Goal: Task Accomplishment & Management: Use online tool/utility

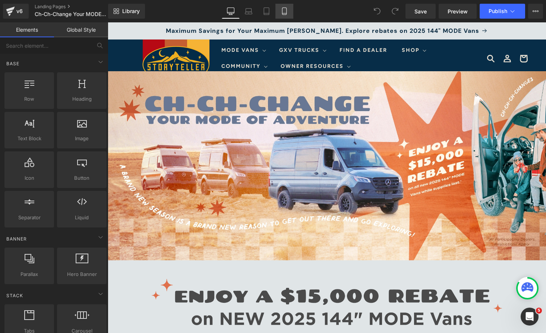
click at [287, 12] on icon at bounding box center [284, 10] width 7 height 7
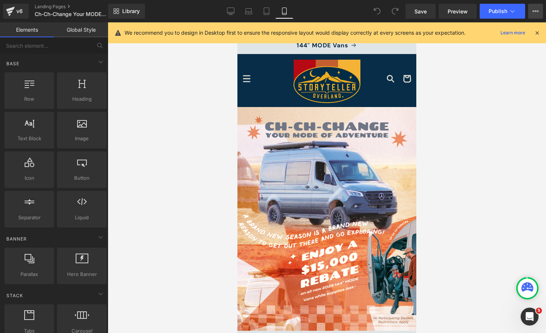
click at [534, 7] on button "View Live Page View with current Template Save Template to Library Schedule Pub…" at bounding box center [535, 11] width 15 height 15
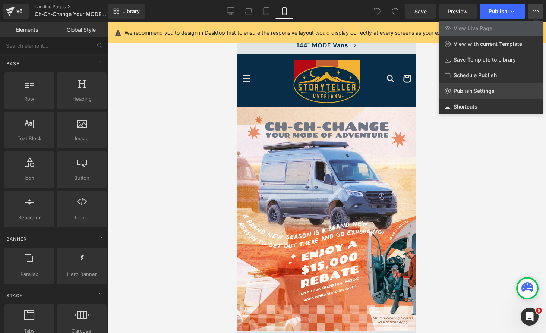
click at [483, 92] on span "Publish Settings" at bounding box center [474, 91] width 41 height 7
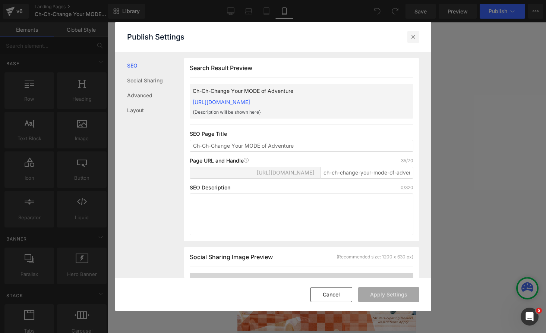
click at [412, 37] on icon at bounding box center [413, 36] width 7 height 7
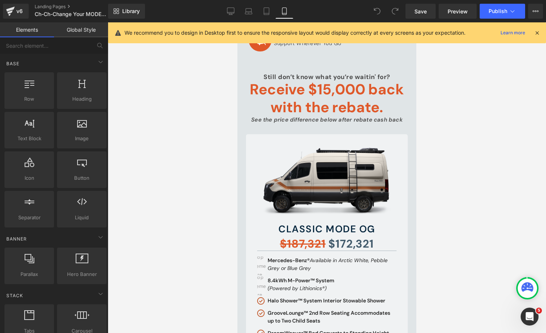
scroll to position [494, 0]
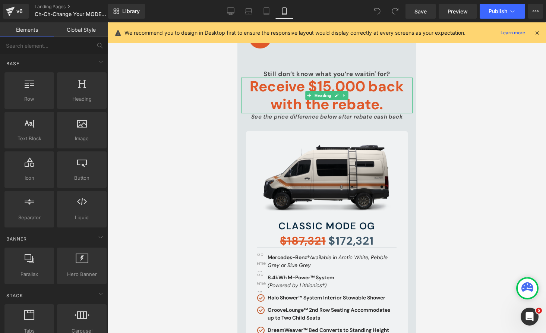
click at [289, 95] on h1 "Receive $15,000 back with the rebate." at bounding box center [327, 95] width 172 height 35
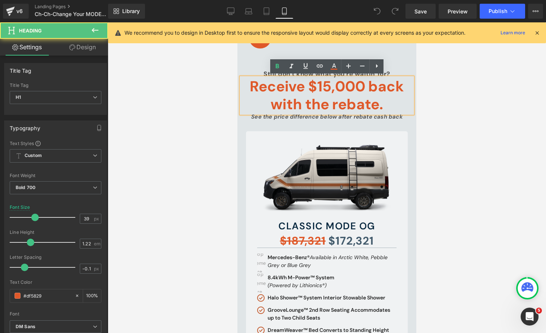
click at [280, 95] on h1 "Receive $15,000 back with the rebate." at bounding box center [327, 95] width 172 height 35
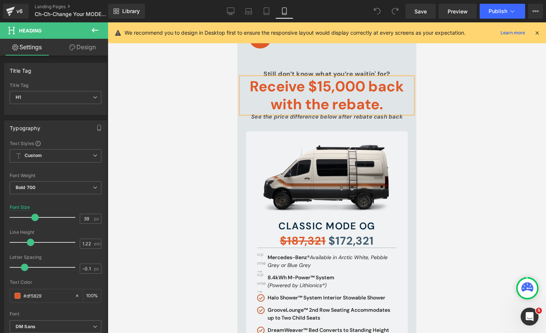
copy h1 "Receive $15,000 back with the rebate."
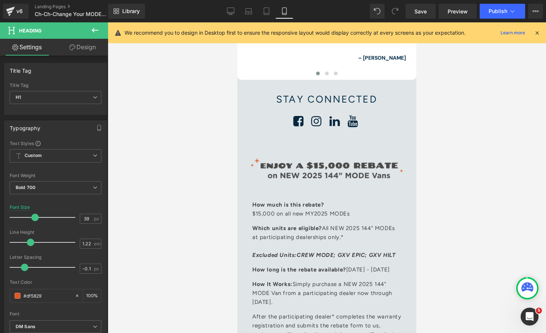
scroll to position [3601, 0]
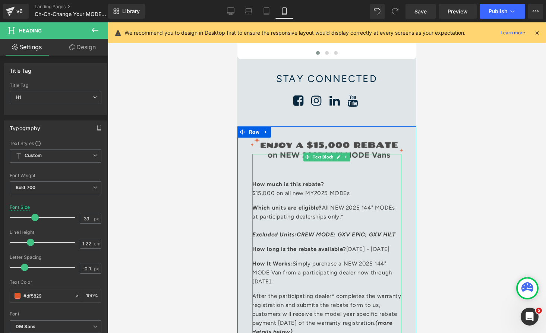
click at [337, 208] on p "Which units are eligible? All NEW 2025 144" MODEs at participating dealerships …" at bounding box center [326, 221] width 149 height 36
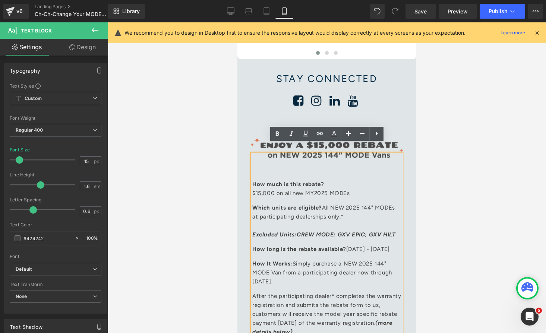
drag, startPoint x: 348, startPoint y: 208, endPoint x: 250, endPoint y: 170, distance: 105.1
click at [252, 170] on div "How much is this rebate? $15,000 on all new MY2025 MODEs Which units are eligib…" at bounding box center [326, 245] width 149 height 182
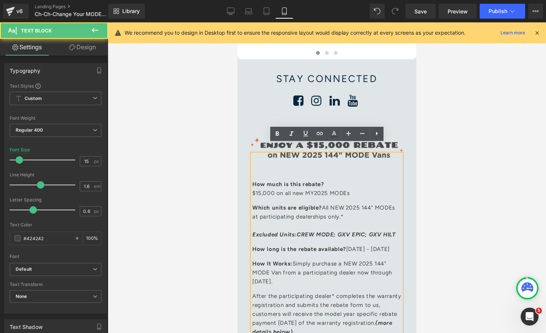
click at [329, 190] on span "$15,000 on all new MY2025 MODEs" at bounding box center [301, 193] width 98 height 7
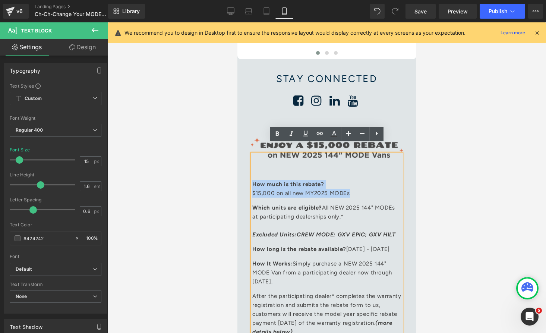
drag, startPoint x: 352, startPoint y: 182, endPoint x: 253, endPoint y: 172, distance: 99.7
click at [253, 180] on p "How much is this rebate? $15,000 on all new MY2025 MODEs" at bounding box center [326, 189] width 149 height 18
copy p "How much is this rebate? $15,000 on all new MY2025 MODEs"
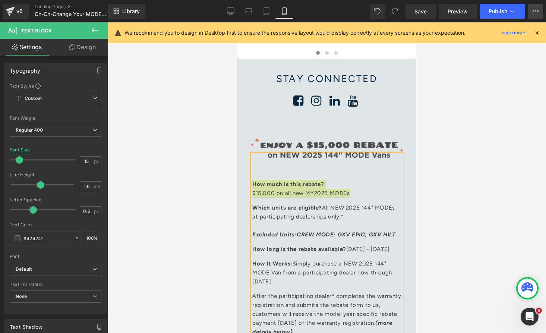
click at [535, 12] on icon at bounding box center [536, 11] width 6 height 6
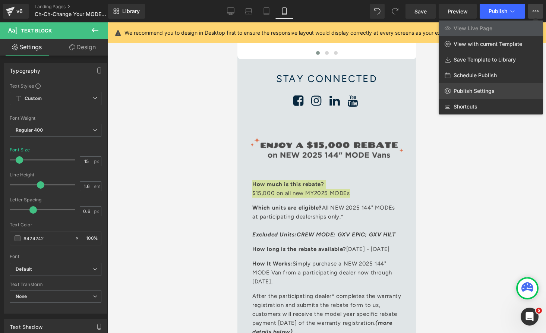
click at [491, 89] on span "Publish Settings" at bounding box center [474, 91] width 41 height 7
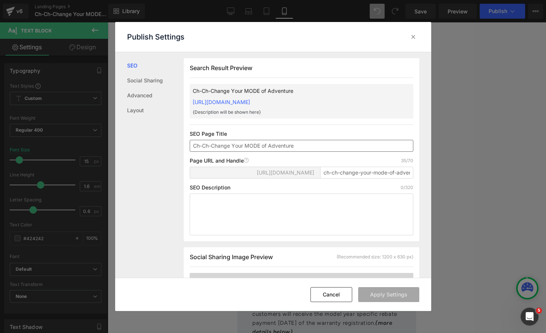
scroll to position [0, 0]
click at [269, 206] on textarea at bounding box center [302, 214] width 224 height 42
paste textarea "How much is this rebate? $15,000 on all new MY2025 MODEs"
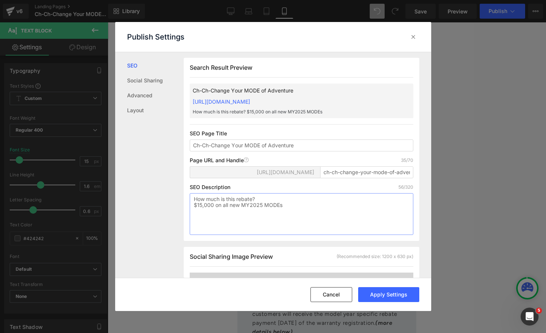
drag, startPoint x: 224, startPoint y: 214, endPoint x: 168, endPoint y: 214, distance: 56.3
click at [168, 214] on div "SEO Social Sharing Advanced Layout Search Result Preview Ch-Ch-Change Your MODE…" at bounding box center [273, 165] width 316 height 226
click at [328, 208] on textarea "How much is this rebate? $15,000 on all new MY2025 MODEs" at bounding box center [302, 214] width 224 height 42
type textarea "How much is this rebate? $15,000 on all new MY2025 144" MODEs"
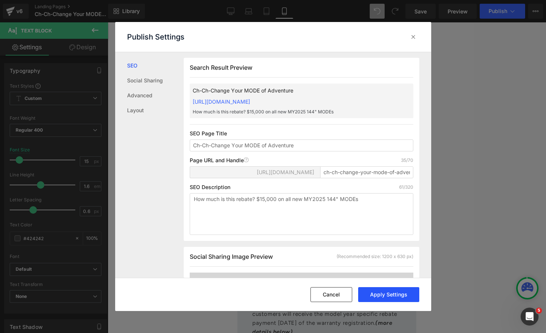
click at [403, 294] on button "Apply Settings" at bounding box center [388, 294] width 61 height 15
click at [414, 34] on icon at bounding box center [413, 36] width 7 height 7
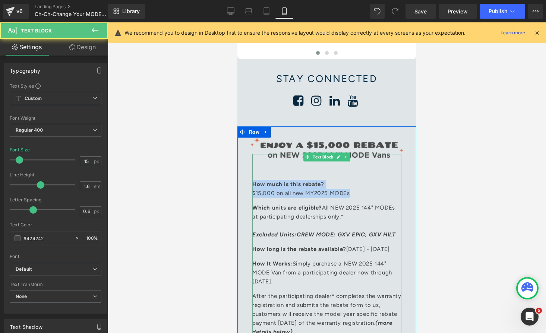
click at [306, 190] on span "$15,000 on all new MY2025 MODEs" at bounding box center [301, 193] width 98 height 7
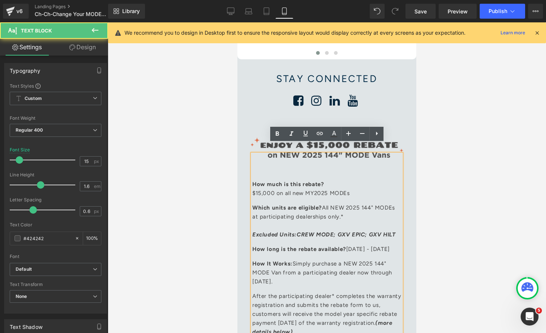
click at [328, 190] on span "$15,000 on all new MY2025 MODEs" at bounding box center [301, 193] width 98 height 7
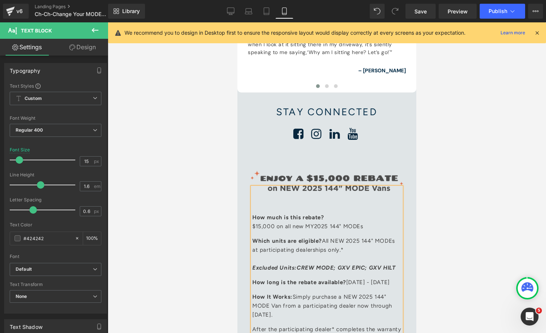
scroll to position [3553, 0]
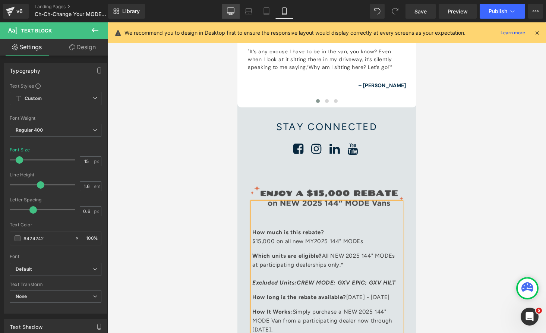
click at [233, 17] on link "Desktop" at bounding box center [231, 11] width 18 height 15
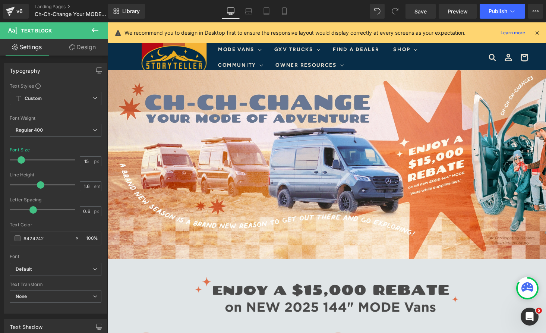
scroll to position [197, 0]
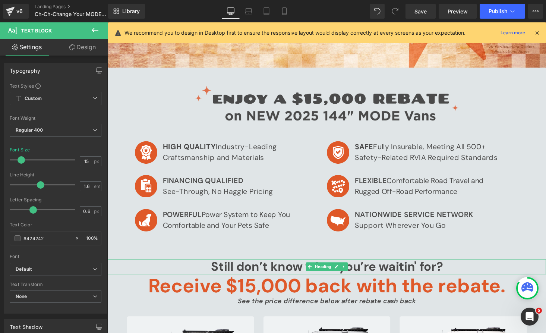
click at [298, 273] on h2 "Still don’t know what you’re waitin' for?" at bounding box center [333, 273] width 451 height 15
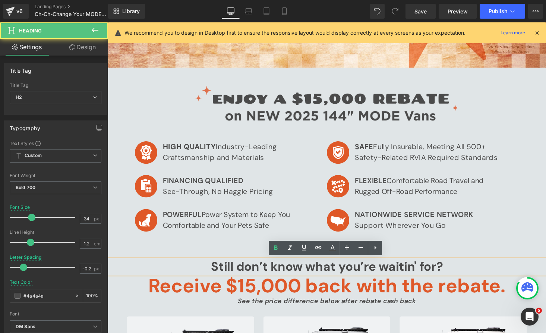
click at [286, 273] on h2 "Still don’t know what you’re waitin' for?" at bounding box center [333, 273] width 451 height 15
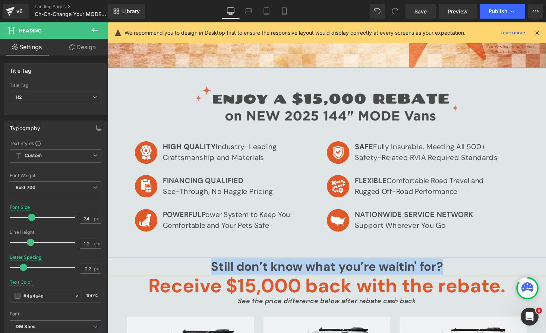
copy h2 "Still don’t know what you’re waitin' for?"
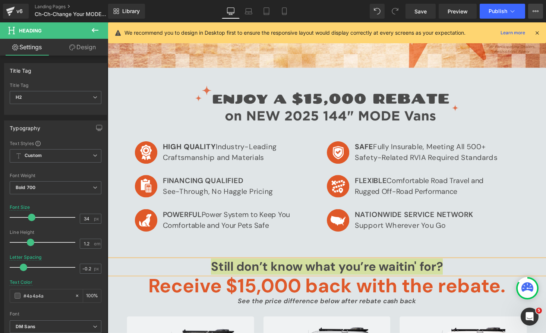
click at [533, 17] on button "View Live Page View with current Template Save Template to Library Schedule Pub…" at bounding box center [535, 11] width 15 height 15
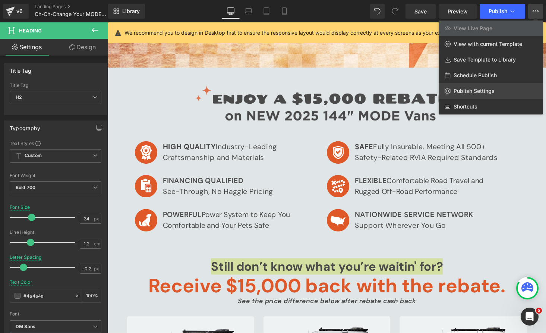
click at [473, 90] on span "Publish Settings" at bounding box center [474, 91] width 41 height 7
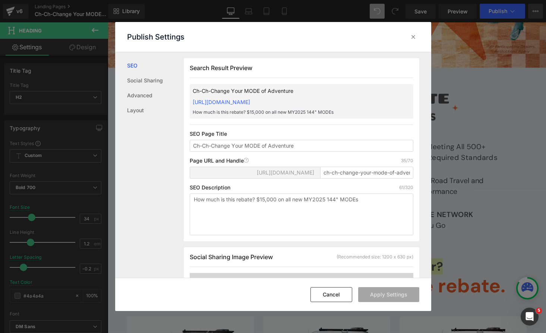
scroll to position [0, 0]
click at [372, 211] on textarea "How much is this rebate? $15,000 on all new MY2025 144" MODEs" at bounding box center [302, 214] width 224 height 42
paste textarea "Still don’t know what you’re waitin' for?"
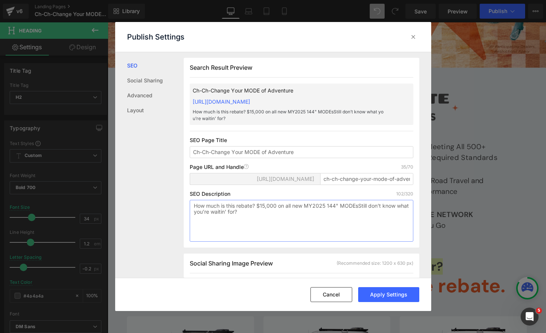
click at [357, 214] on textarea "How much is this rebate? $15,000 on all new MY2025 144" MODEsStill don’t know w…" at bounding box center [302, 221] width 224 height 42
click at [258, 214] on textarea "How much is this rebate? $15,000 on all new MY2025 144" MODEs. Still don’t know…" at bounding box center [302, 221] width 224 height 42
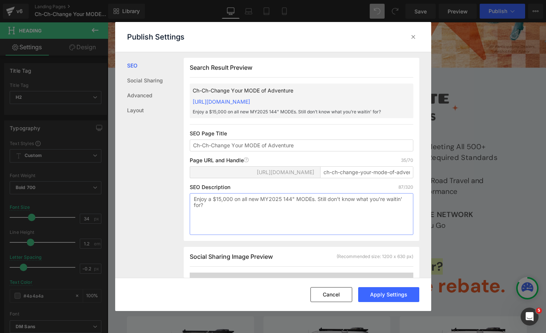
click at [234, 207] on textarea "Enjoy a $15,000 on all new MY2025 144" MODEs. Still don’t know what you’re wait…" at bounding box center [302, 214] width 224 height 42
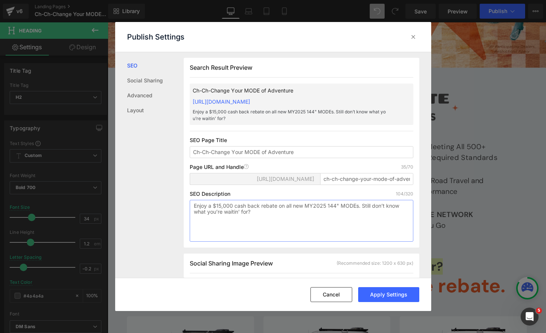
click at [358, 213] on textarea "Enjoy a $15,000 cash back rebate on all new MY2025 144" MODEs. Still don’t know…" at bounding box center [302, 221] width 224 height 42
click at [307, 218] on textarea "Enjoy a $15,000 cash back rebate on all new MY2025 144" MODEs through Oct 31. S…" at bounding box center [302, 221] width 224 height 42
type textarea "Enjoy a $15,000 cash back rebate on all new MY2025 144" MODEs through Oct 31. S…"
click at [390, 295] on button "Apply Settings" at bounding box center [388, 294] width 61 height 15
click at [412, 37] on icon at bounding box center [413, 36] width 7 height 7
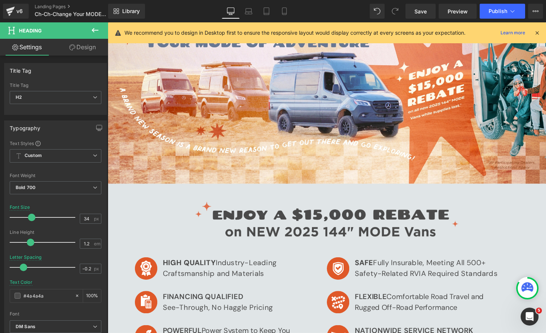
scroll to position [79, 0]
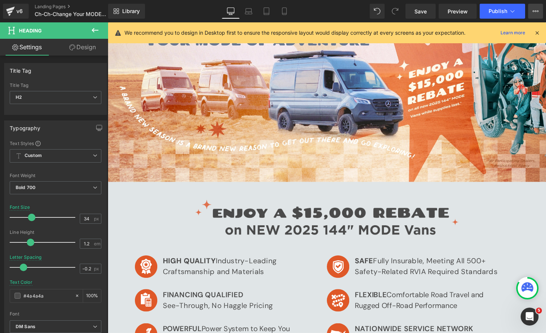
click at [533, 15] on button "View Live Page View with current Template Save Template to Library Schedule Pub…" at bounding box center [535, 11] width 15 height 15
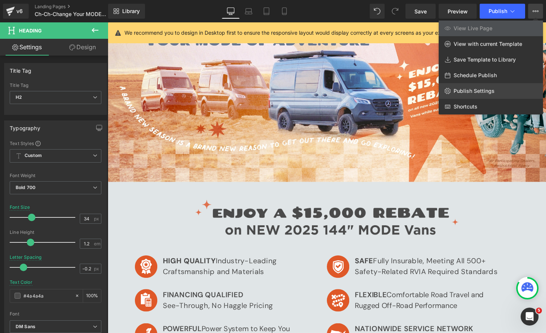
click at [491, 86] on link "Publish Settings" at bounding box center [491, 91] width 104 height 16
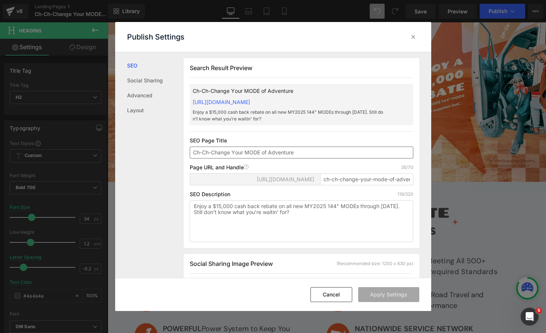
scroll to position [0, 0]
click at [315, 220] on textarea "Enjoy a $15,000 cash back rebate on all new MY2025 144" MODEs through Oct 31. S…" at bounding box center [302, 221] width 224 height 42
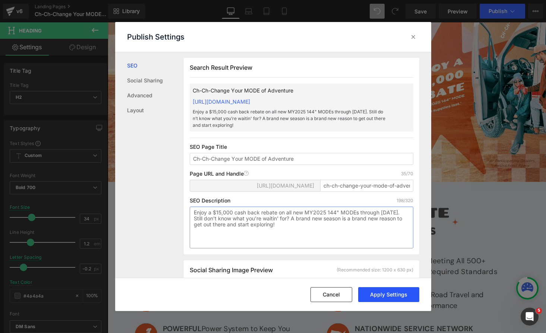
type textarea "Enjoy a $15,000 cash back rebate on all new MY2025 144" MODEs through Oct 31. S…"
click at [389, 298] on button "Apply Settings" at bounding box center [388, 294] width 61 height 15
click at [412, 37] on icon at bounding box center [413, 36] width 7 height 7
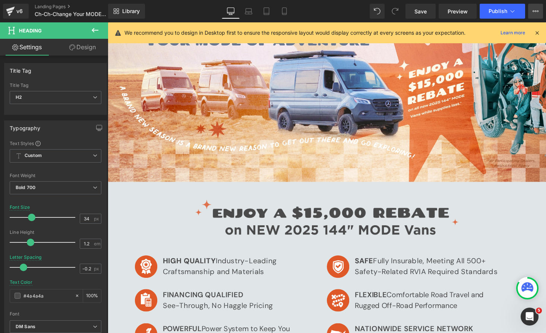
click at [535, 11] on icon at bounding box center [536, 10] width 2 height 1
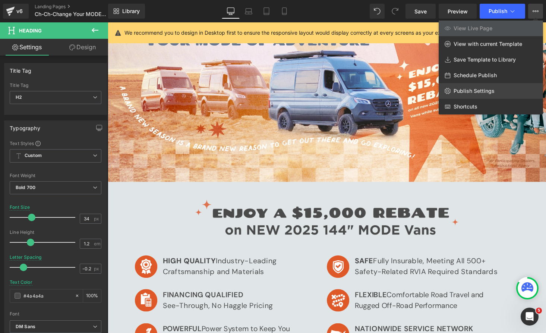
click at [486, 91] on span "Publish Settings" at bounding box center [474, 91] width 41 height 7
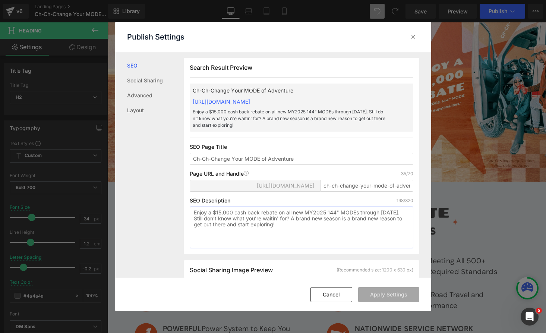
drag, startPoint x: 249, startPoint y: 233, endPoint x: 236, endPoint y: 233, distance: 13.4
click at [236, 233] on textarea "Enjoy a $15,000 cash back rebate on all new MY2025 144" MODEs through Oct 31. S…" at bounding box center [302, 228] width 224 height 42
type textarea "Enjoy a $15,000 cash back rebate on all new MY2025 144" MODEs through Oct 31. S…"
click at [406, 293] on button "Apply Settings" at bounding box center [388, 294] width 61 height 15
click at [411, 37] on icon at bounding box center [413, 36] width 7 height 7
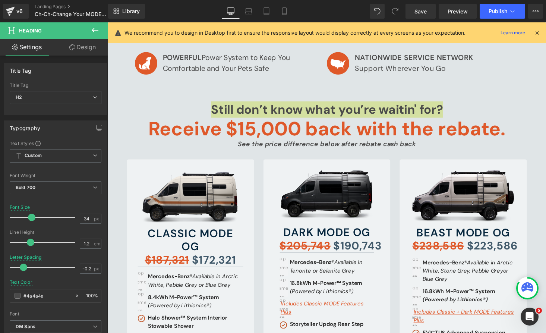
scroll to position [0, 0]
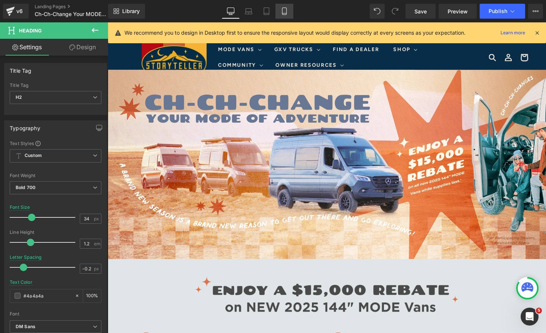
click at [284, 8] on icon at bounding box center [284, 10] width 7 height 7
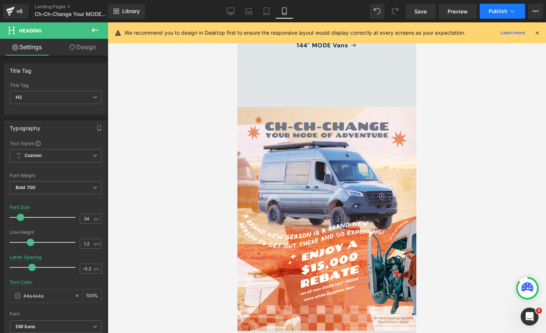
scroll to position [94, 0]
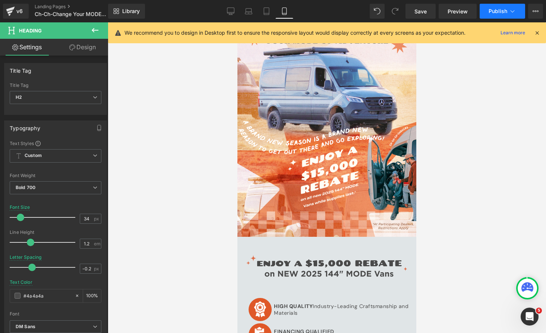
click at [494, 9] on span "Publish" at bounding box center [498, 11] width 19 height 6
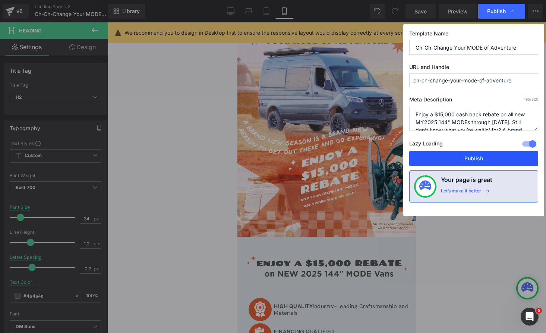
click at [465, 162] on button "Publish" at bounding box center [473, 158] width 129 height 15
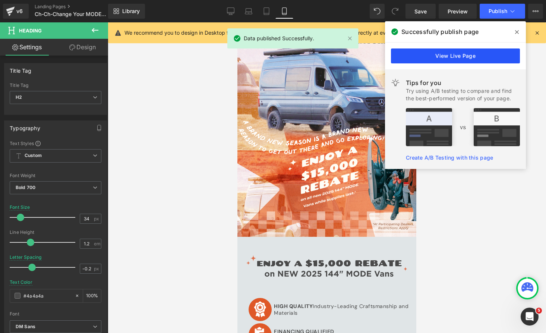
click at [447, 63] on link "View Live Page" at bounding box center [455, 55] width 129 height 15
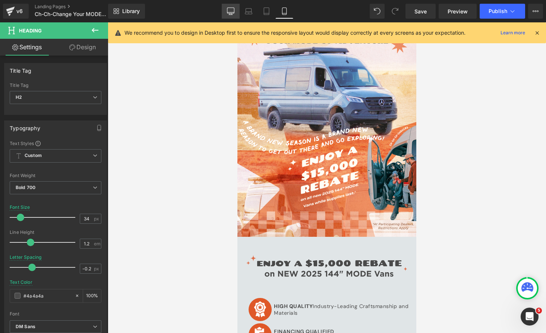
click at [230, 10] on icon at bounding box center [230, 10] width 7 height 7
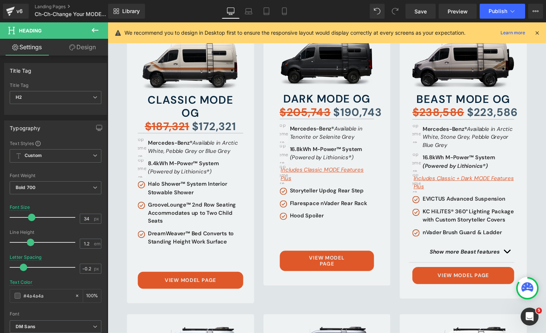
scroll to position [496, 0]
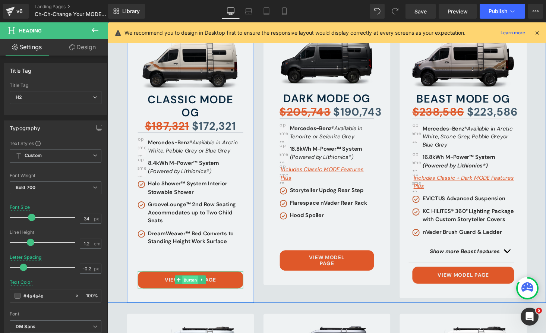
click at [196, 287] on span "Button" at bounding box center [193, 287] width 16 height 9
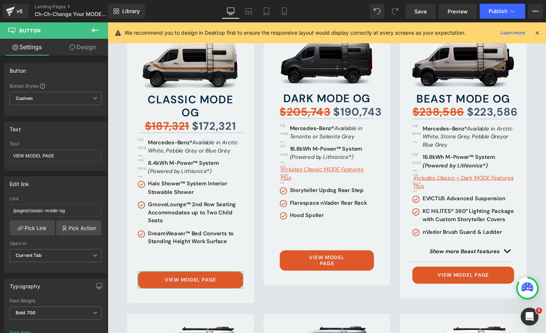
click at [79, 51] on link "Design" at bounding box center [83, 47] width 54 height 17
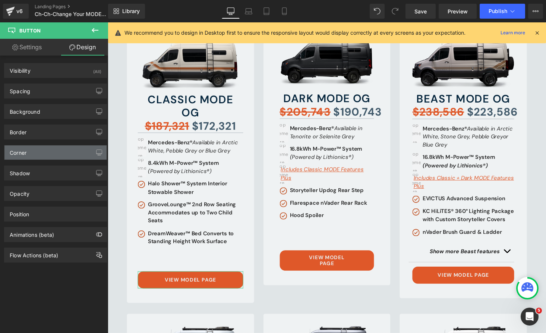
click at [45, 148] on div "Corner" at bounding box center [55, 152] width 102 height 14
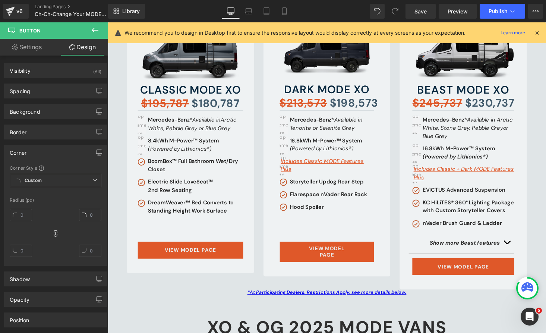
scroll to position [804, 0]
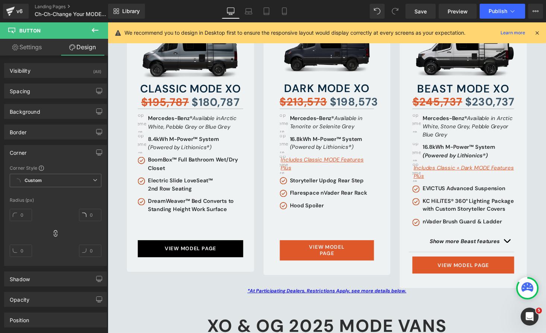
click at [190, 255] on div "VIEW MODEL PAGE Button" at bounding box center [193, 255] width 108 height 18
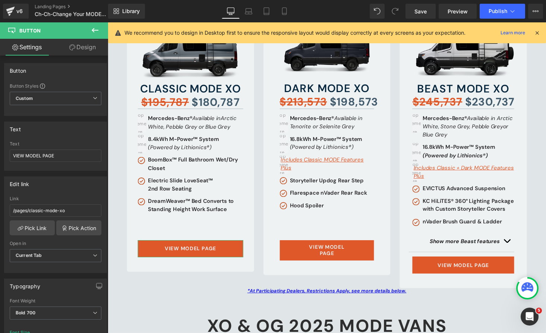
click at [84, 48] on link "Design" at bounding box center [83, 47] width 54 height 17
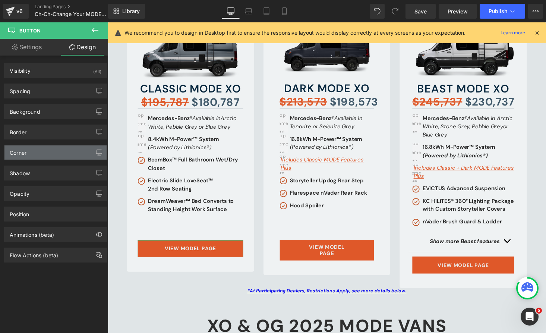
click at [43, 149] on div "Corner" at bounding box center [55, 152] width 102 height 14
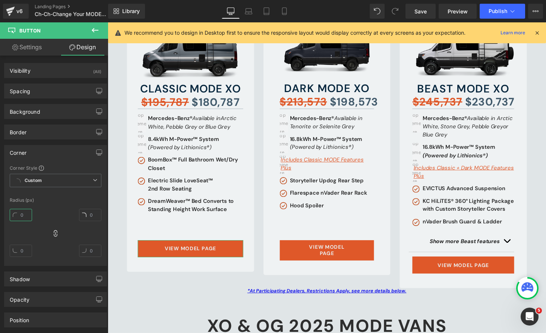
click at [19, 209] on input "text" at bounding box center [21, 215] width 22 height 12
type input "15"
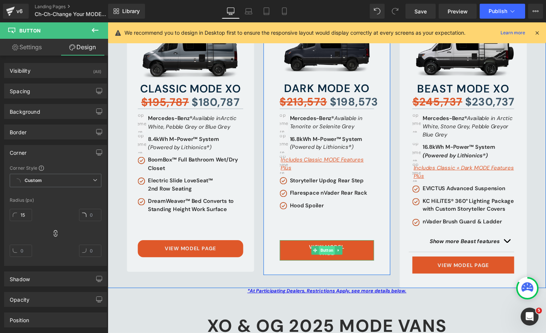
click at [337, 252] on span "Button" at bounding box center [333, 256] width 16 height 9
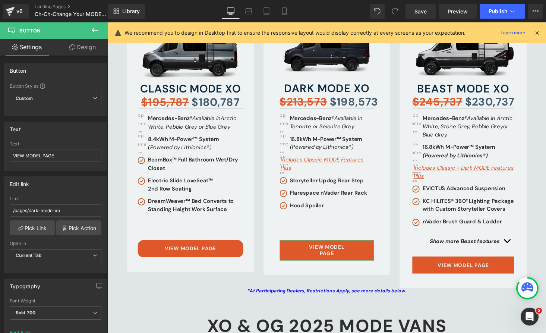
click at [90, 50] on link "Design" at bounding box center [83, 47] width 54 height 17
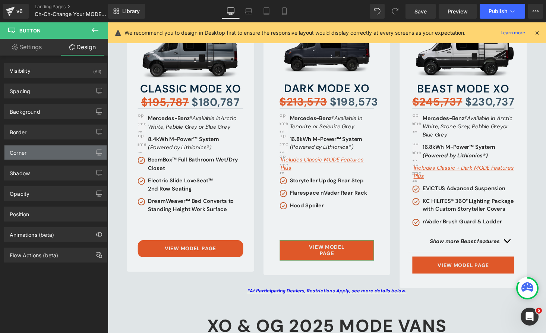
click at [39, 149] on div "Corner" at bounding box center [55, 152] width 102 height 14
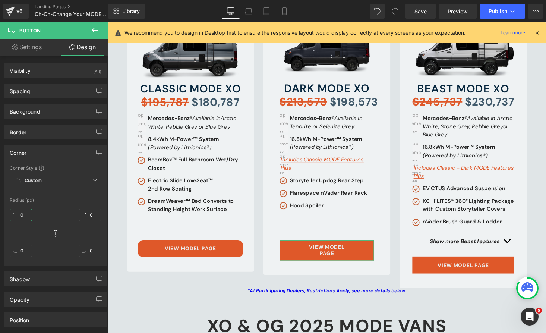
click at [20, 211] on input "0" at bounding box center [21, 215] width 22 height 12
type input "15"
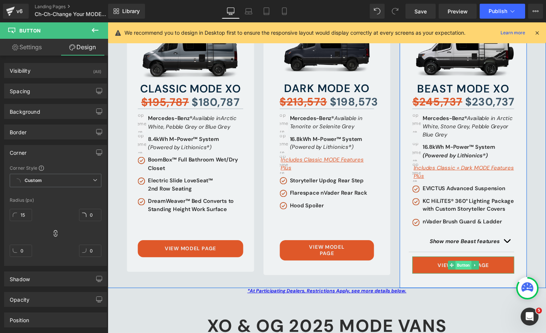
click at [477, 271] on span "Button" at bounding box center [474, 272] width 16 height 9
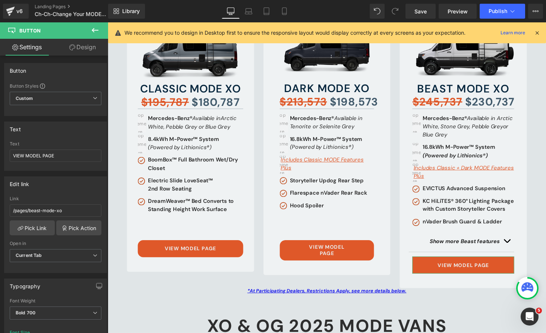
click at [81, 49] on link "Design" at bounding box center [83, 47] width 54 height 17
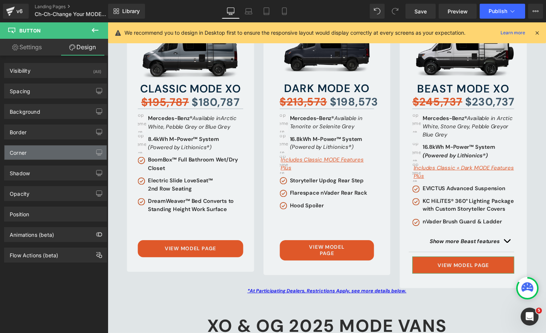
click at [41, 150] on div "Corner" at bounding box center [55, 152] width 102 height 14
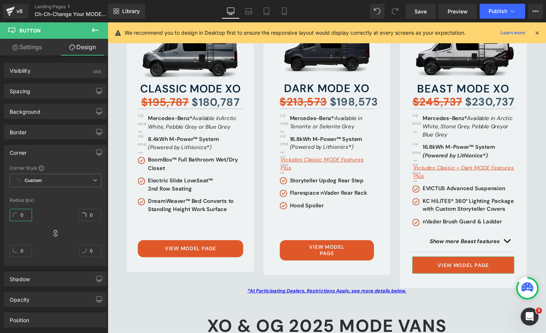
click at [22, 216] on input "0" at bounding box center [21, 215] width 22 height 12
type input "15"
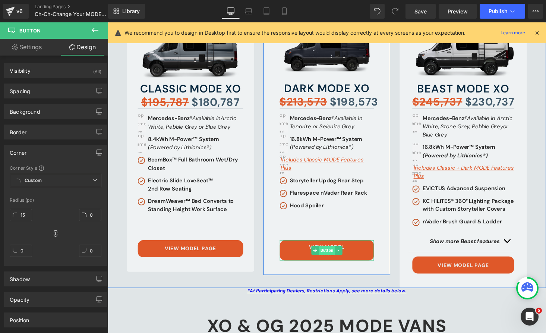
click at [330, 252] on span "Button" at bounding box center [333, 256] width 16 height 9
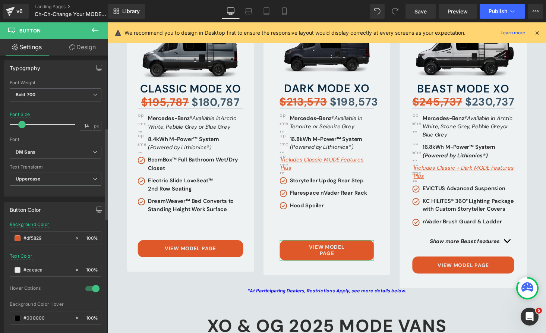
scroll to position [565, 0]
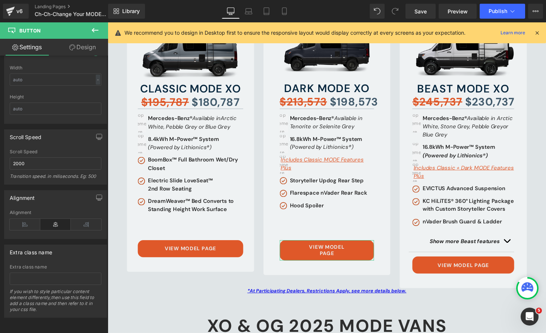
click at [80, 47] on link "Design" at bounding box center [83, 47] width 54 height 17
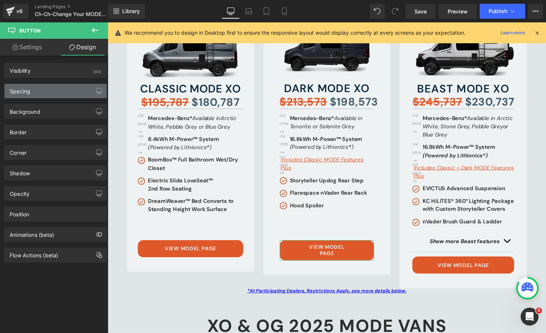
click at [30, 97] on div "Spacing" at bounding box center [55, 91] width 102 height 14
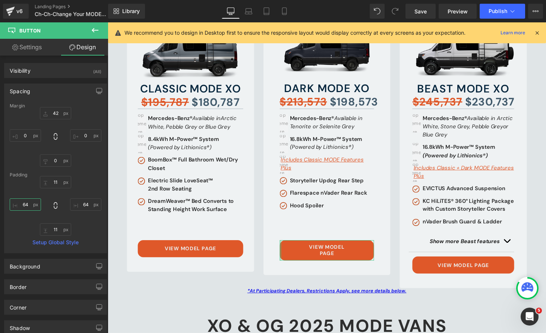
click at [20, 204] on input "64" at bounding box center [25, 204] width 31 height 12
type input "0"
click at [83, 203] on input "64" at bounding box center [85, 204] width 31 height 12
type input "0"
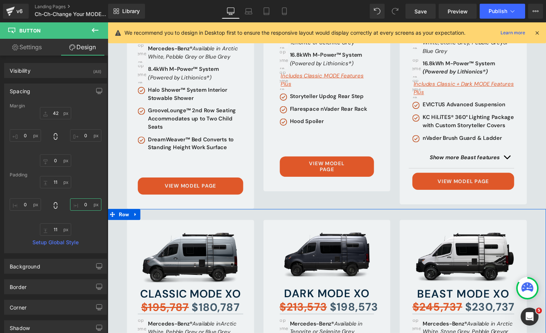
scroll to position [546, 0]
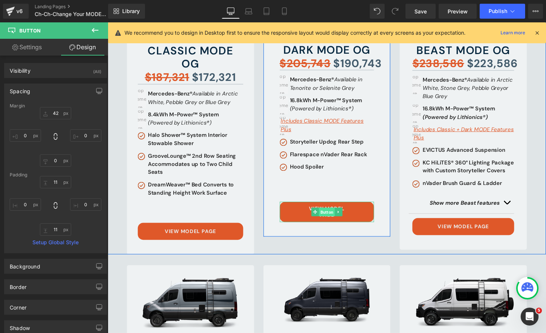
click at [327, 213] on span "Button" at bounding box center [333, 217] width 16 height 9
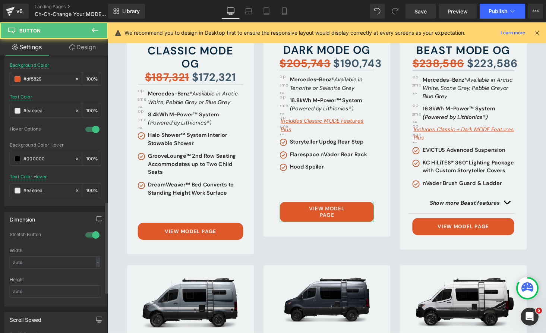
scroll to position [440, 0]
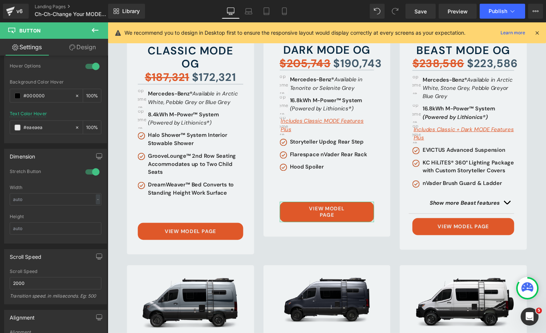
click at [81, 44] on link "Design" at bounding box center [83, 47] width 54 height 17
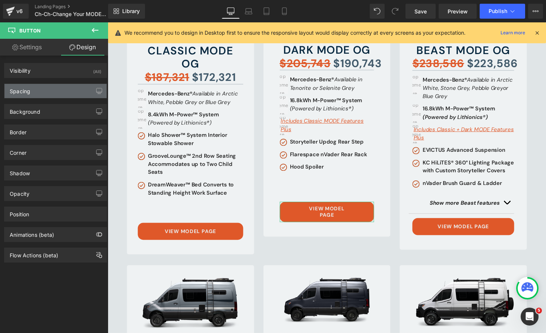
click at [38, 91] on div "Spacing" at bounding box center [55, 91] width 102 height 14
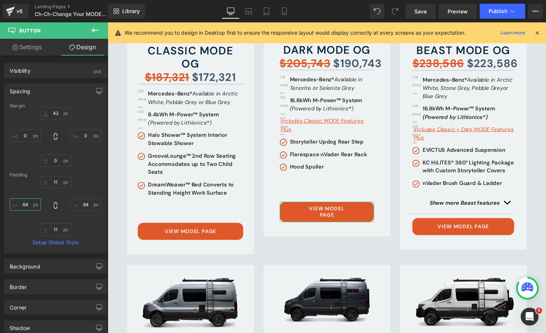
click at [25, 205] on input "64" at bounding box center [25, 204] width 31 height 12
type input "0"
click at [82, 207] on input "64" at bounding box center [85, 204] width 31 height 12
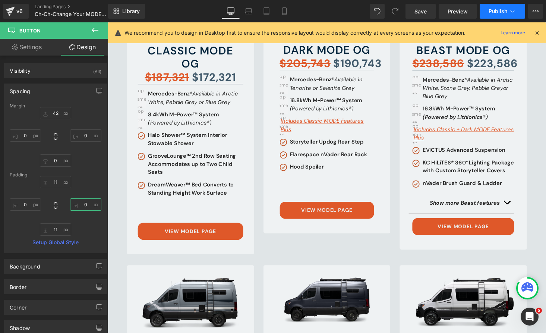
type input "0"
click at [499, 12] on span "Publish" at bounding box center [498, 11] width 19 height 6
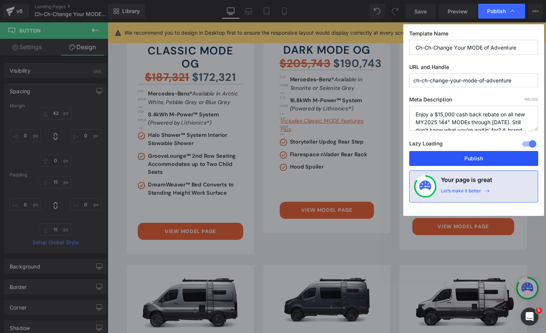
drag, startPoint x: 462, startPoint y: 160, endPoint x: 188, endPoint y: 91, distance: 282.5
click at [462, 160] on button "Publish" at bounding box center [473, 158] width 129 height 15
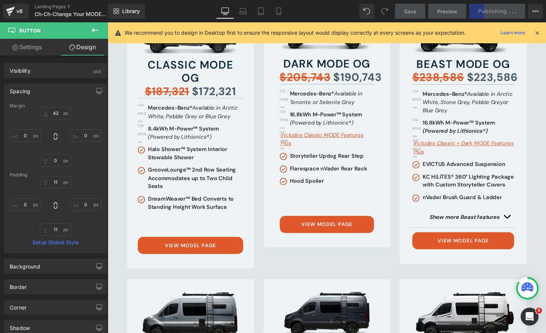
scroll to position [635, 0]
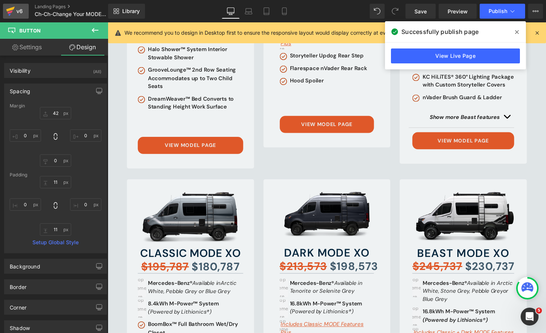
click at [15, 17] on icon at bounding box center [10, 11] width 9 height 19
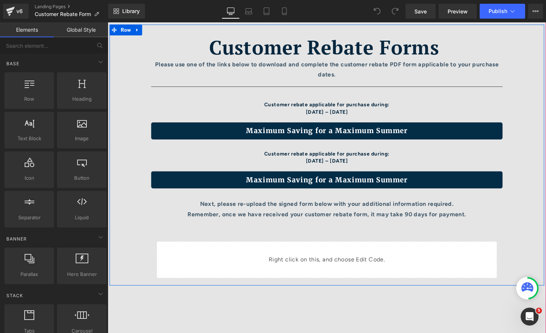
scroll to position [91, 0]
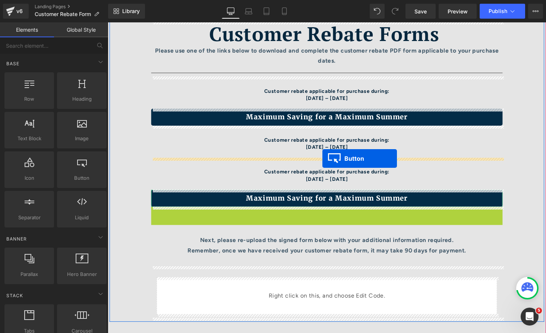
drag, startPoint x: 329, startPoint y: 220, endPoint x: 329, endPoint y: 163, distance: 57.0
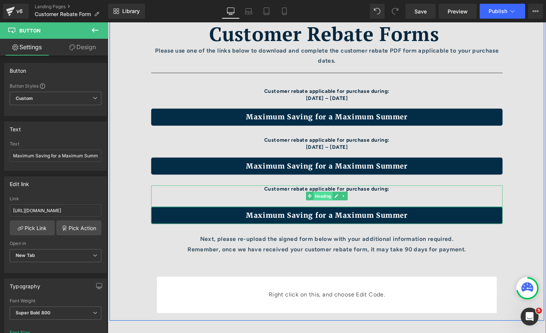
click at [325, 199] on span "Heading" at bounding box center [330, 201] width 20 height 9
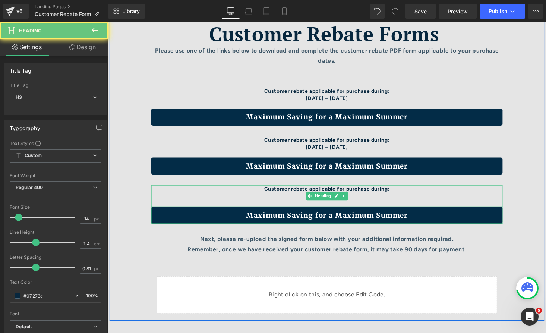
click at [301, 199] on div "Customer rebate applicable for purchase during: [DATE] – [DATE]" at bounding box center [333, 201] width 362 height 22
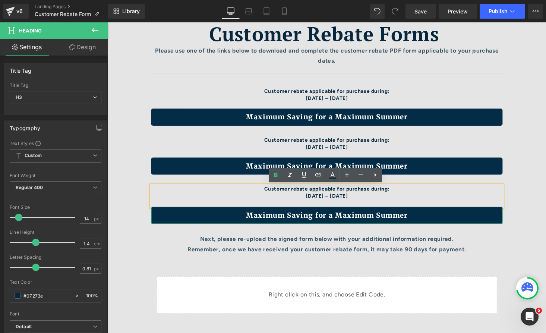
click at [305, 201] on div "Customer rebate applicable for purchase during: [DATE] – [DATE]" at bounding box center [333, 201] width 362 height 22
click at [315, 201] on b "Customer rebate applicable for purchase during: [DATE] – [DATE]" at bounding box center [333, 198] width 129 height 14
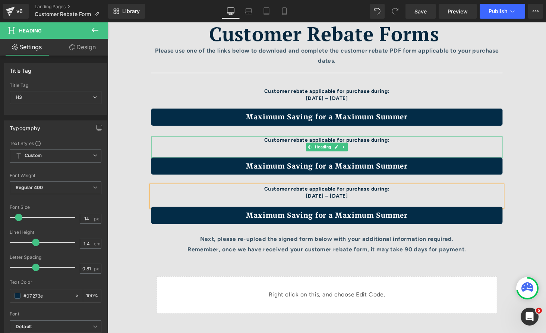
click at [359, 153] on div "Customer rebate applicable for purchase during: [DATE] – [DATE]" at bounding box center [333, 151] width 362 height 22
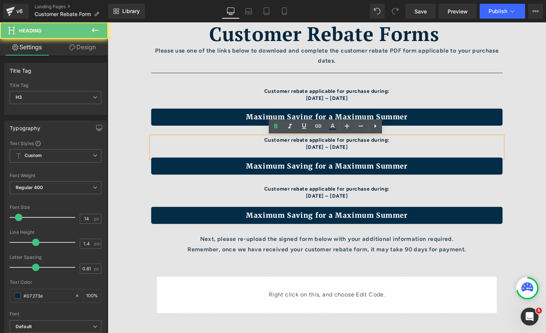
click at [359, 148] on div "Customer rebate applicable for purchase during: [DATE] – [DATE]" at bounding box center [333, 151] width 362 height 22
click at [349, 151] on b "Customer rebate applicable for purchase during: [DATE] – [DATE]" at bounding box center [333, 147] width 129 height 14
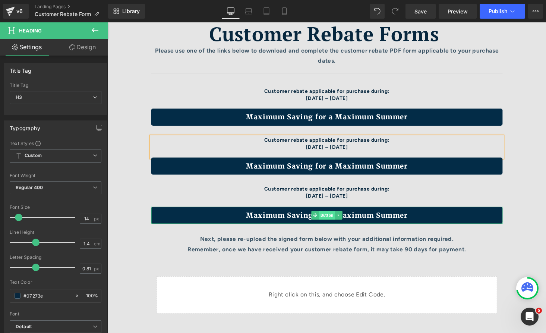
click at [333, 220] on span "Button" at bounding box center [333, 220] width 16 height 9
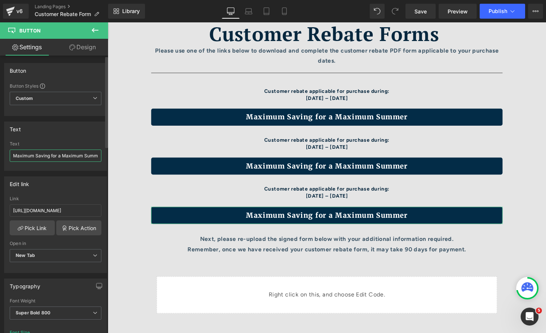
click at [64, 155] on input "Maximum Saving for a Maximum Summer" at bounding box center [56, 156] width 92 height 12
drag, startPoint x: 30, startPoint y: 158, endPoint x: -24, endPoint y: 153, distance: 54.3
click at [0, 153] on html "Button You are previewing how the will restyle your page. You can not edit Elem…" at bounding box center [273, 166] width 546 height 333
click at [23, 156] on input "Ch-ch-ch Change Your MODE of Adventure" at bounding box center [56, 156] width 92 height 12
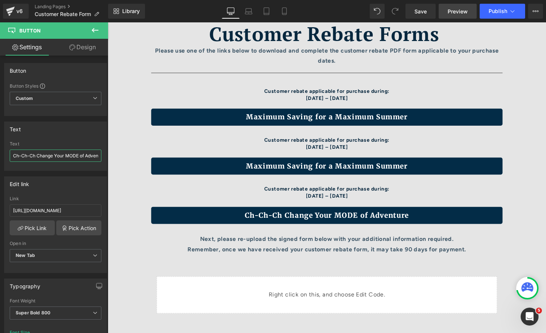
type input "Ch-Ch-Ch Change Your MODE of Adventure"
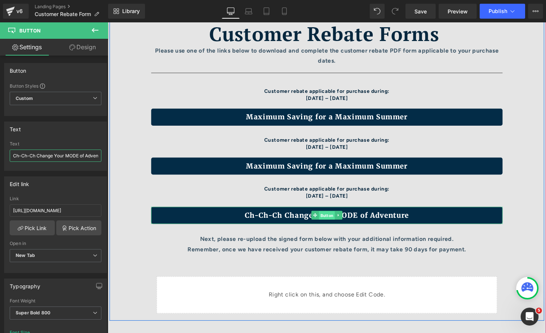
click at [334, 221] on span "Button" at bounding box center [333, 221] width 16 height 9
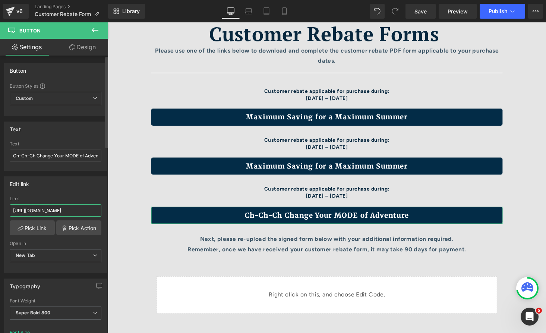
click at [54, 210] on input "[URL][DOMAIN_NAME]" at bounding box center [56, 210] width 92 height 12
paste input "Ch-ch-ch_Change_Your_MODE_of_AdventureRebate_Form.pdf?v=1757773832"
type input "[URL][DOMAIN_NAME]"
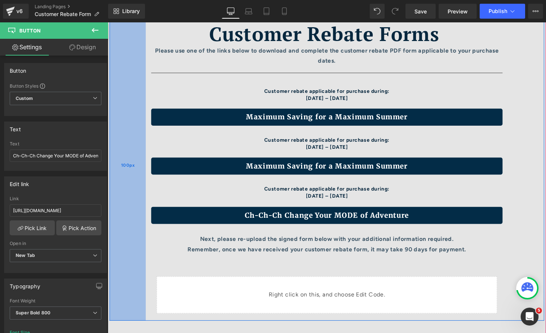
click at [116, 218] on div "100px" at bounding box center [128, 169] width 37 height 319
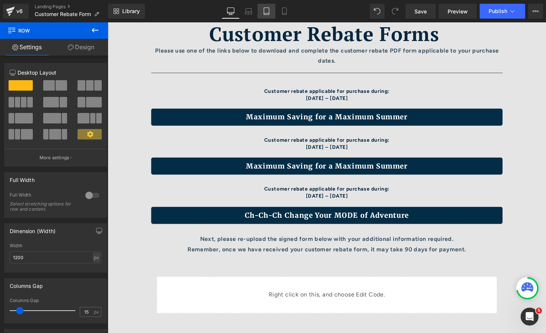
click at [266, 12] on icon at bounding box center [266, 10] width 7 height 7
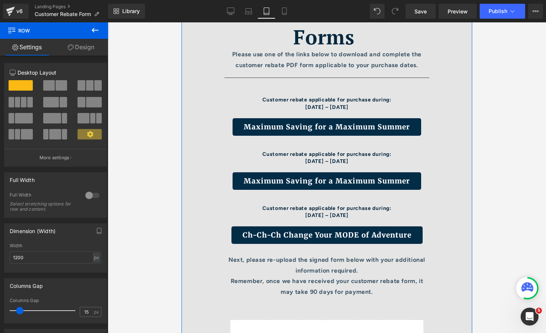
scroll to position [141, 0]
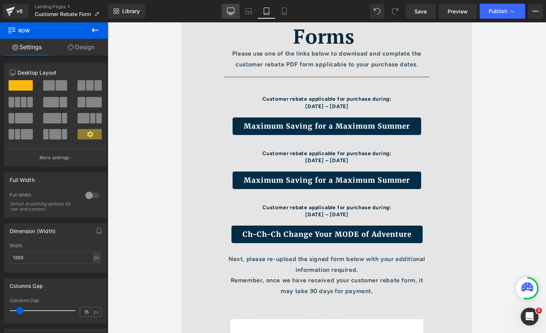
click at [232, 4] on link "Desktop" at bounding box center [231, 11] width 18 height 15
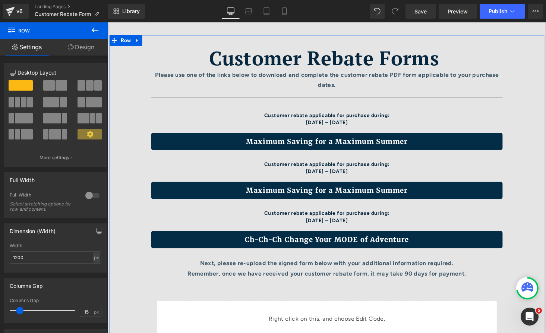
scroll to position [68, 0]
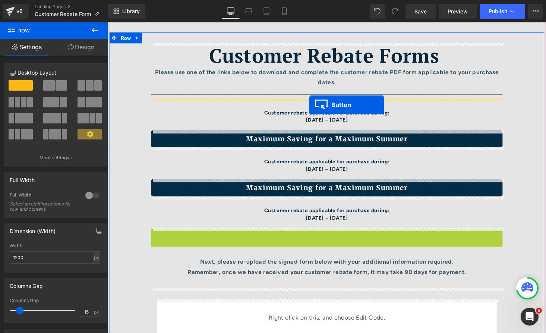
drag, startPoint x: 330, startPoint y: 241, endPoint x: 315, endPoint y: 107, distance: 134.7
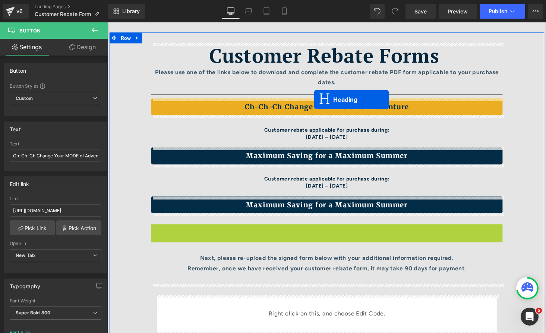
drag, startPoint x: 329, startPoint y: 239, endPoint x: 320, endPoint y: 101, distance: 137.9
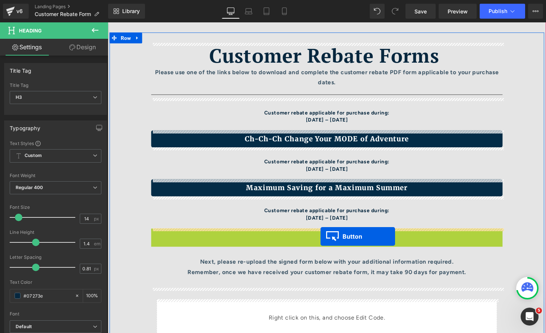
drag, startPoint x: 328, startPoint y: 245, endPoint x: 325, endPoint y: 239, distance: 6.5
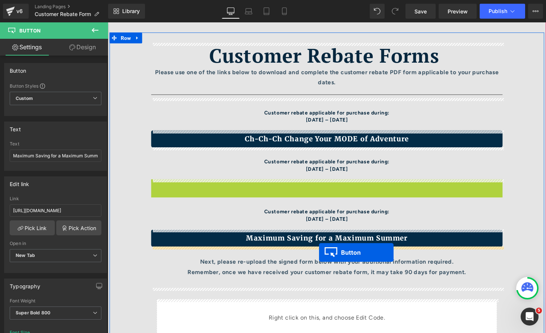
drag, startPoint x: 328, startPoint y: 193, endPoint x: 325, endPoint y: 259, distance: 65.3
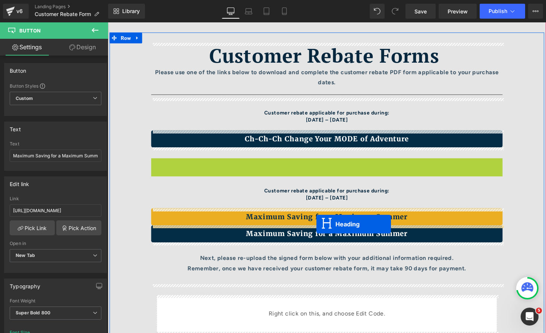
drag, startPoint x: 328, startPoint y: 169, endPoint x: 322, endPoint y: 230, distance: 61.8
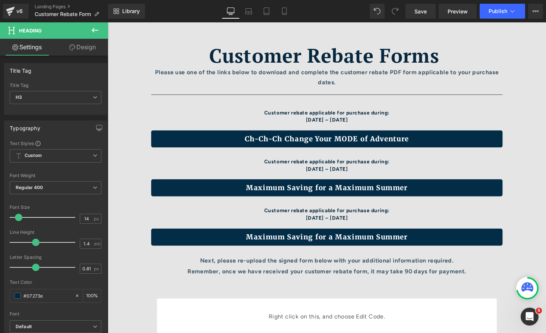
click at [90, 31] on button at bounding box center [95, 30] width 26 height 16
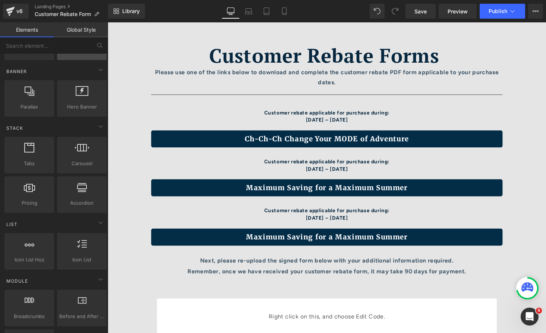
scroll to position [229, 0]
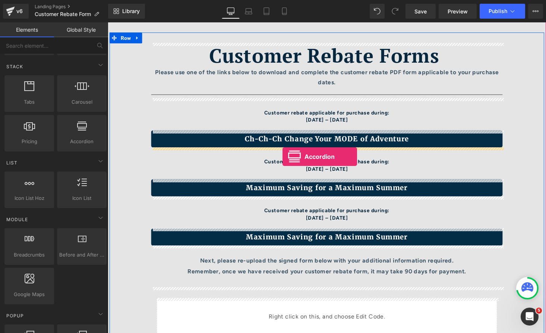
drag, startPoint x: 193, startPoint y: 152, endPoint x: 287, endPoint y: 159, distance: 94.6
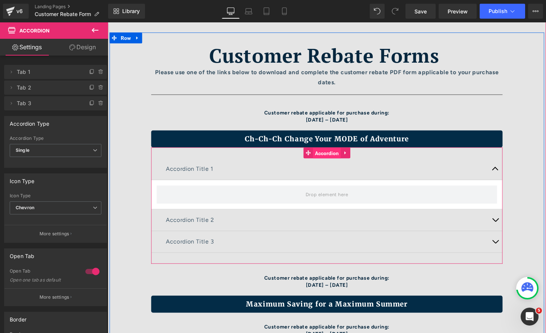
click at [339, 156] on span "Accordion" at bounding box center [333, 156] width 29 height 11
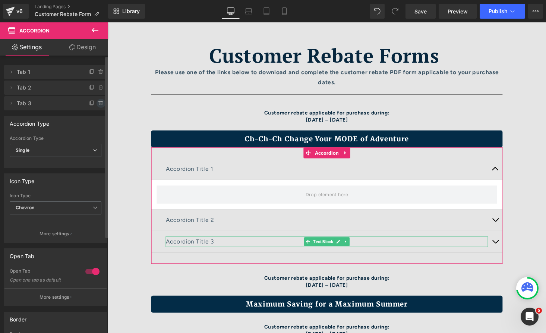
click at [99, 105] on icon at bounding box center [100, 103] width 3 height 3
click at [91, 101] on button "Delete" at bounding box center [92, 104] width 23 height 10
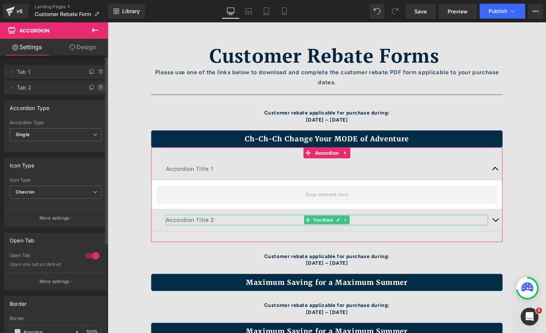
click at [97, 88] on span at bounding box center [101, 87] width 9 height 9
click at [89, 85] on button "Delete" at bounding box center [92, 88] width 23 height 10
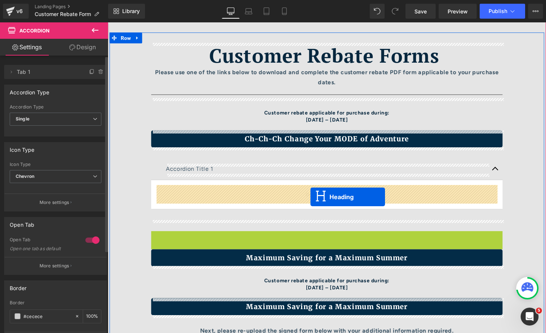
drag, startPoint x: 327, startPoint y: 249, endPoint x: 316, endPoint y: 201, distance: 49.7
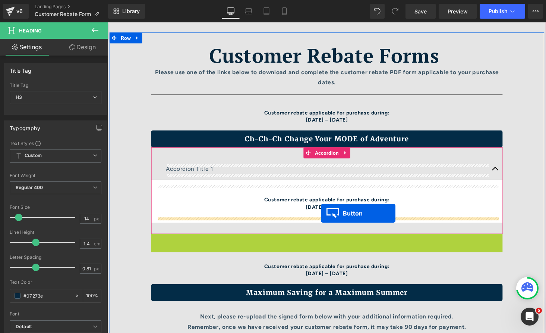
drag, startPoint x: 328, startPoint y: 248, endPoint x: 327, endPoint y: 218, distance: 29.1
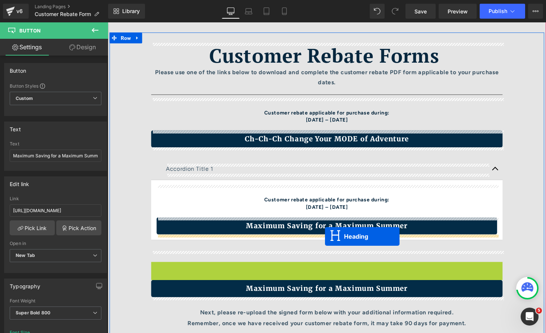
drag, startPoint x: 331, startPoint y: 280, endPoint x: 331, endPoint y: 242, distance: 37.3
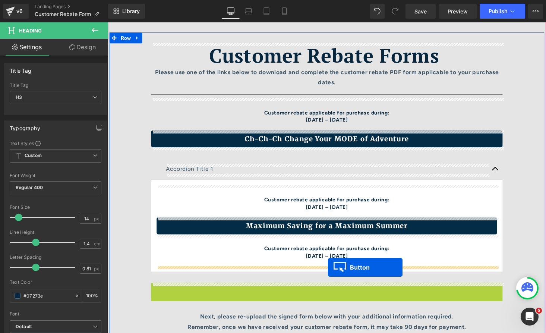
drag, startPoint x: 338, startPoint y: 298, endPoint x: 334, endPoint y: 275, distance: 23.8
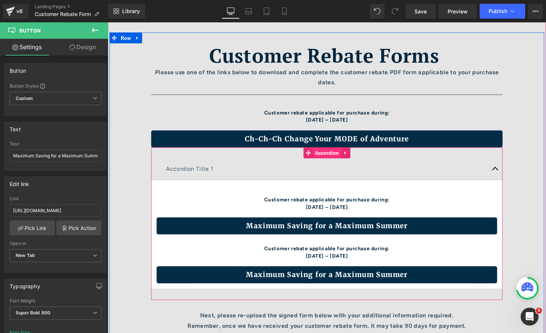
click at [330, 156] on span "Accordion" at bounding box center [333, 156] width 29 height 11
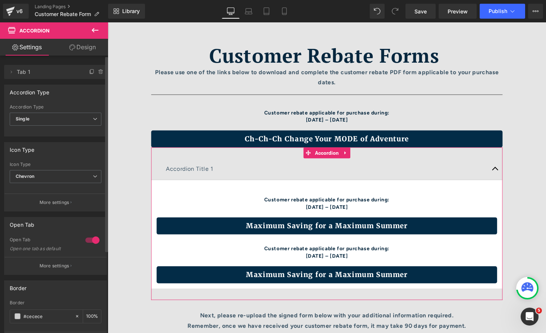
click at [84, 239] on div at bounding box center [93, 240] width 18 height 12
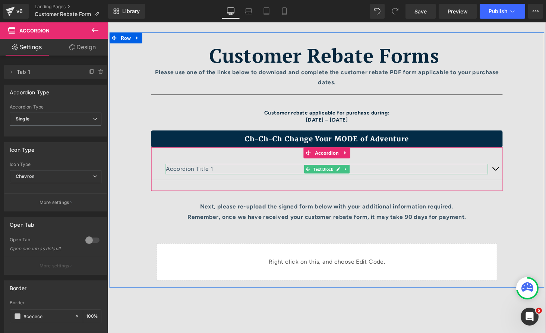
click at [200, 173] on p "Accordion Title 1" at bounding box center [333, 173] width 332 height 11
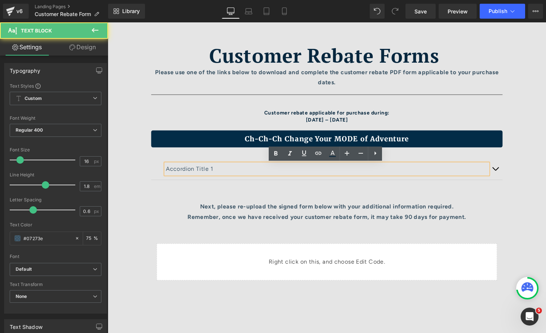
click at [210, 173] on p "Accordion Title 1" at bounding box center [333, 173] width 332 height 11
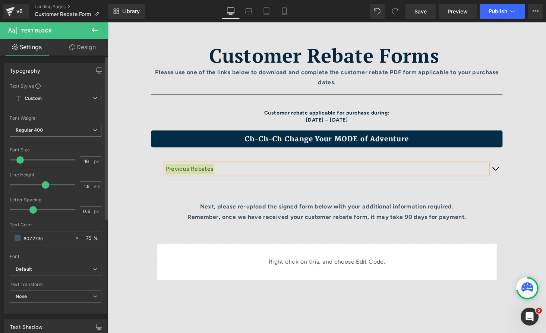
click at [62, 129] on span "Regular 400" at bounding box center [56, 130] width 92 height 13
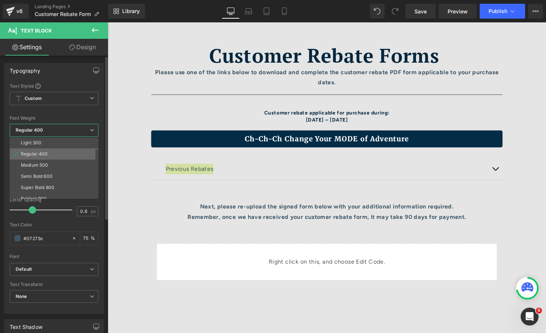
scroll to position [23, 0]
click at [37, 180] on li "Semi Bold 600" at bounding box center [56, 175] width 92 height 11
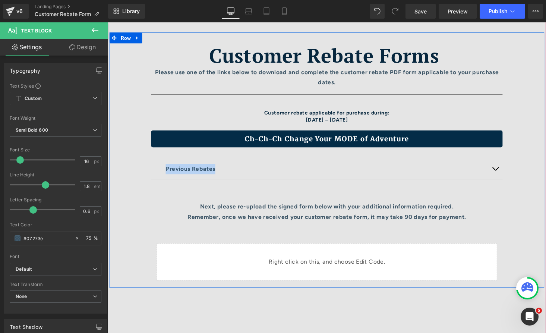
click at [152, 218] on div "Customer Rebate Forms Please use one of the links below to download and complet…" at bounding box center [333, 168] width 373 height 248
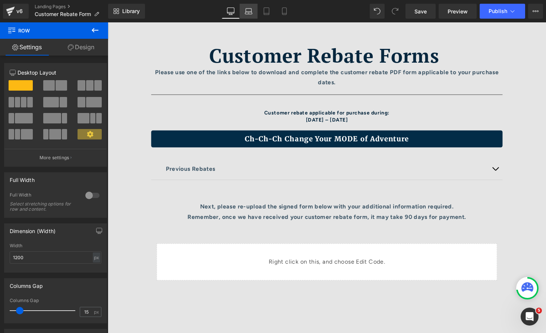
click at [244, 6] on link "Laptop" at bounding box center [249, 11] width 18 height 15
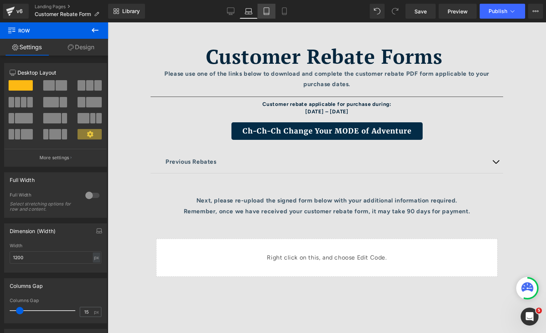
click at [261, 11] on link "Tablet" at bounding box center [267, 11] width 18 height 15
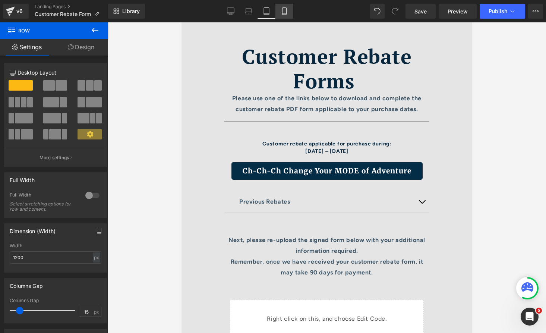
click at [279, 13] on link "Mobile" at bounding box center [285, 11] width 18 height 15
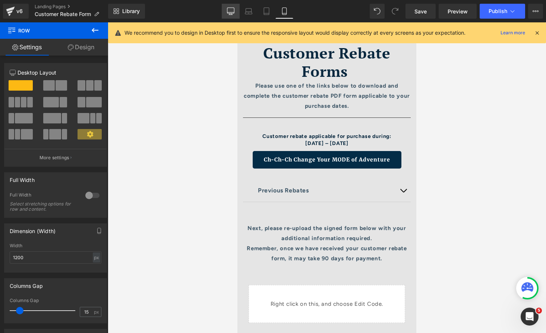
click at [228, 14] on icon at bounding box center [230, 10] width 7 height 7
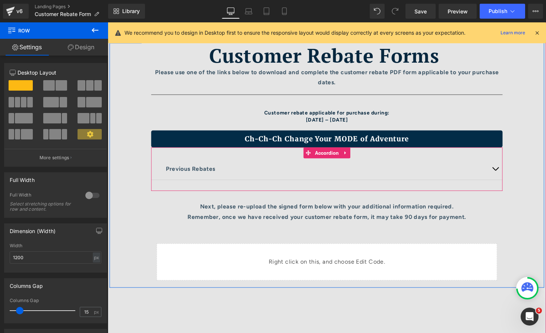
click at [506, 176] on button "button" at bounding box center [506, 173] width 15 height 22
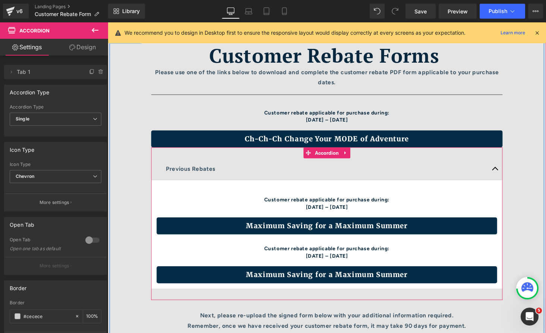
click at [506, 176] on button "button" at bounding box center [506, 173] width 15 height 22
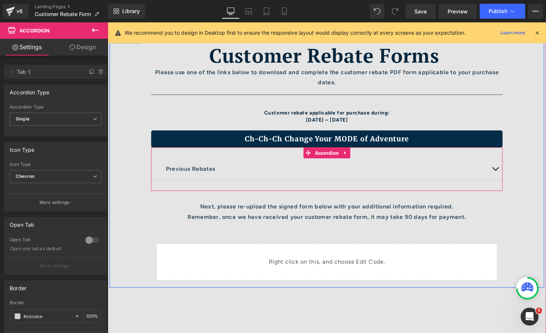
click at [506, 176] on button "button" at bounding box center [506, 173] width 15 height 22
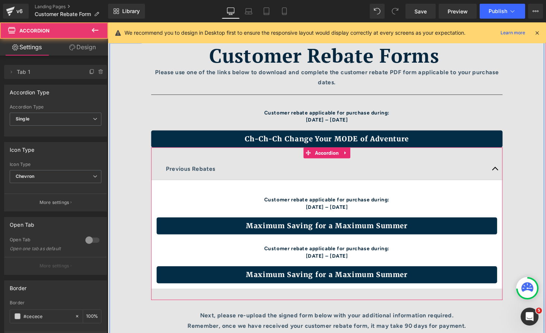
click at [506, 176] on button "button" at bounding box center [506, 173] width 15 height 22
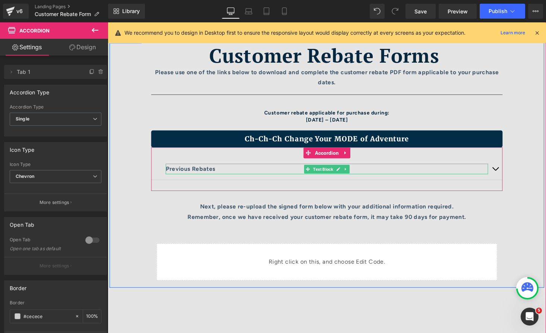
click at [219, 173] on p "Previous Rebates" at bounding box center [333, 173] width 332 height 11
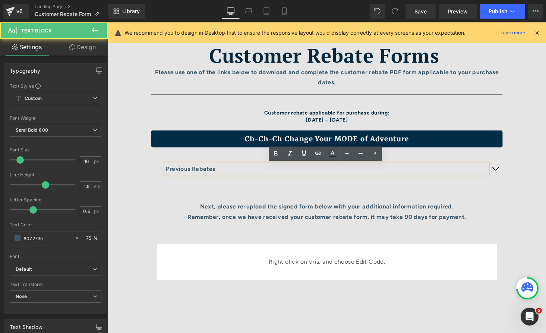
click at [226, 173] on p "Previous Rebates" at bounding box center [333, 173] width 332 height 11
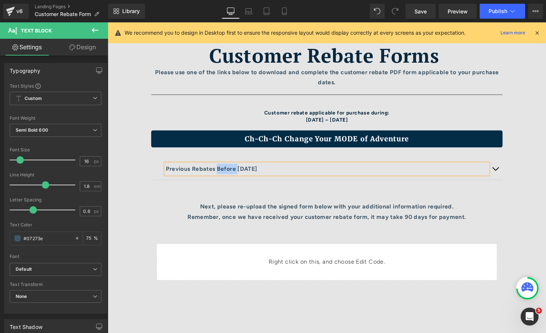
drag, startPoint x: 246, startPoint y: 172, endPoint x: 224, endPoint y: 173, distance: 22.0
click at [224, 173] on p "Previous Rebates Before [DATE]" at bounding box center [333, 173] width 332 height 11
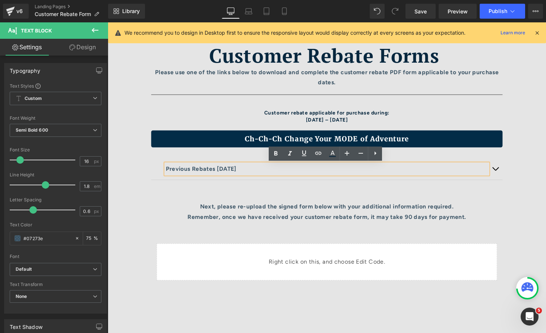
click at [223, 174] on p "Previous Rebates [DATE]" at bounding box center [333, 173] width 332 height 11
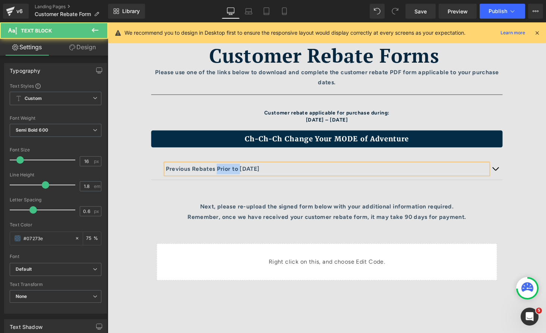
drag, startPoint x: 247, startPoint y: 172, endPoint x: 223, endPoint y: 172, distance: 23.9
click at [223, 172] on p "Previous Rebates Prior to [DATE]" at bounding box center [333, 173] width 332 height 11
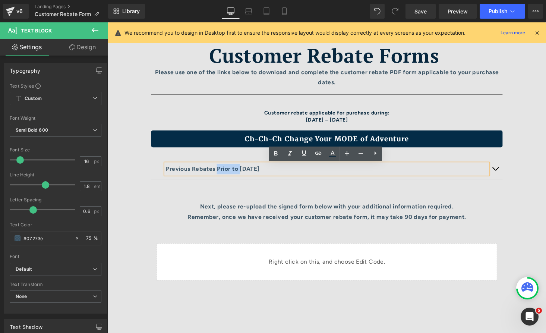
click at [223, 172] on p "Previous Rebates Prior to [DATE]" at bounding box center [333, 173] width 332 height 11
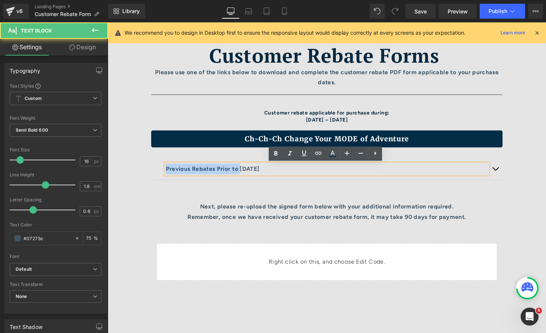
drag, startPoint x: 248, startPoint y: 173, endPoint x: 165, endPoint y: 173, distance: 83.1
click at [165, 173] on div "Previous Rebates Prior to [DATE] Text Block" at bounding box center [333, 173] width 362 height 22
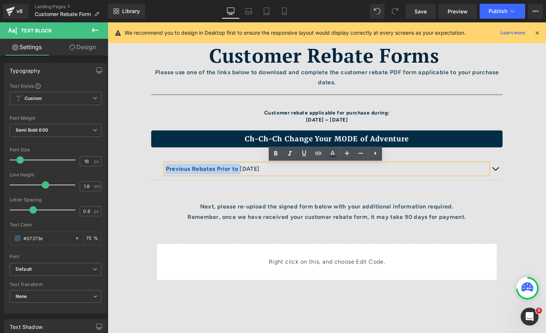
click at [214, 172] on p "Previous Rebates Prior to [DATE]" at bounding box center [333, 173] width 332 height 11
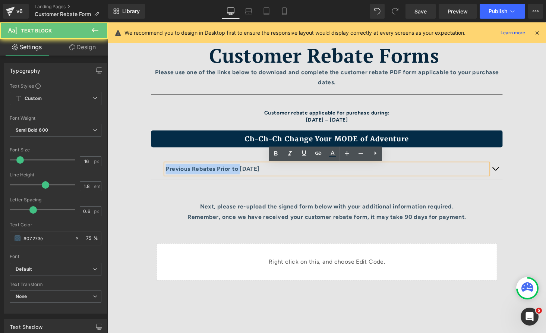
drag, startPoint x: 221, startPoint y: 173, endPoint x: 299, endPoint y: 172, distance: 77.9
click at [299, 172] on p "Previous Rebates Prior to [DATE]" at bounding box center [333, 173] width 332 height 11
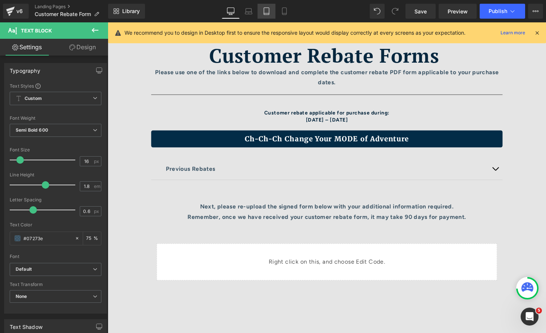
click at [265, 10] on icon at bounding box center [266, 10] width 7 height 7
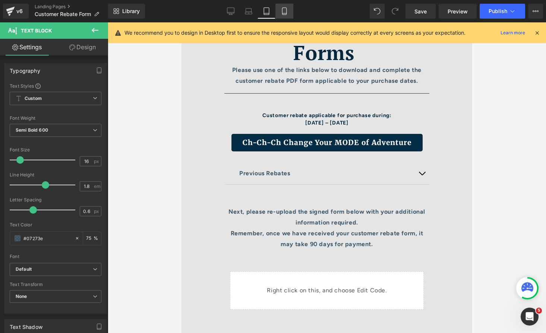
click at [281, 12] on icon at bounding box center [284, 10] width 7 height 7
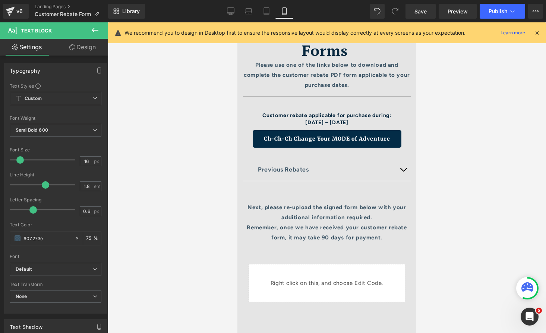
scroll to position [121, 0]
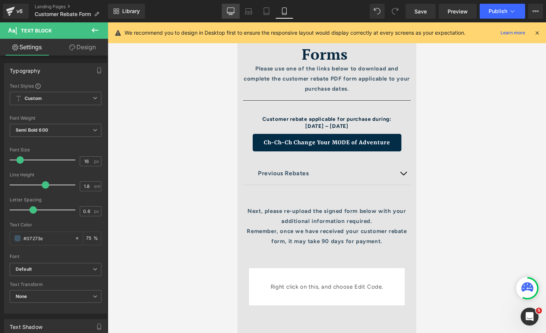
click at [228, 14] on icon at bounding box center [230, 10] width 7 height 7
type input "75"
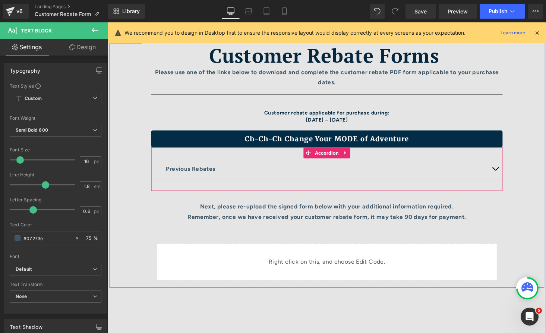
click at [509, 173] on button "button" at bounding box center [506, 173] width 15 height 22
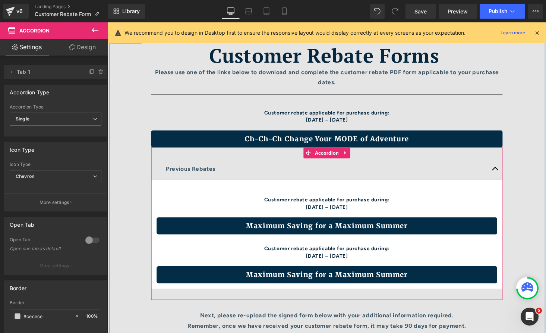
click at [507, 175] on span "button" at bounding box center [507, 175] width 0 height 0
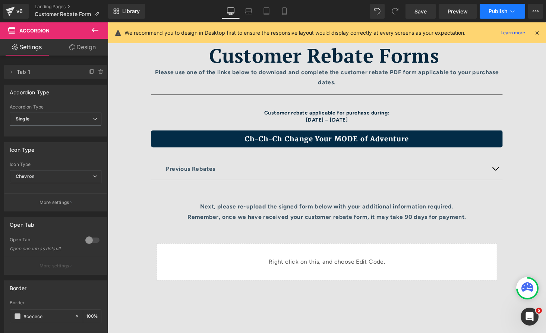
click at [493, 13] on span "Publish" at bounding box center [498, 11] width 19 height 6
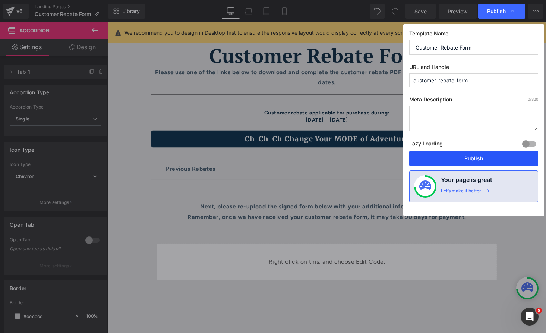
click at [462, 157] on button "Publish" at bounding box center [473, 158] width 129 height 15
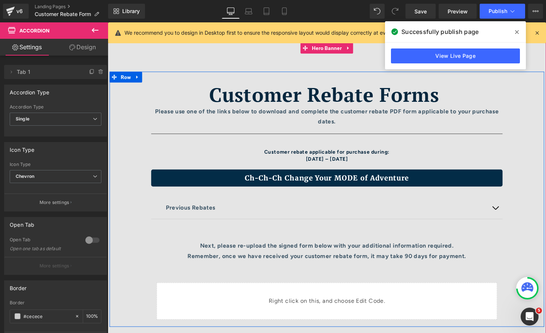
scroll to position [26, 0]
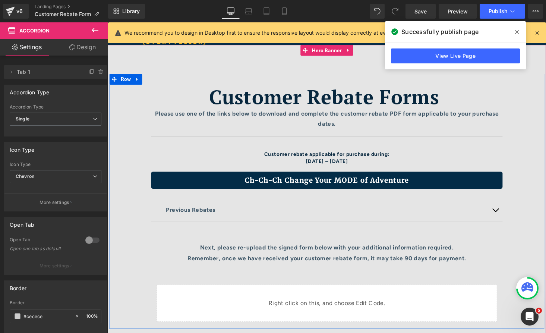
click at [337, 127] on b "Please use one of the links below to download and complete the customer rebate …" at bounding box center [334, 122] width 354 height 18
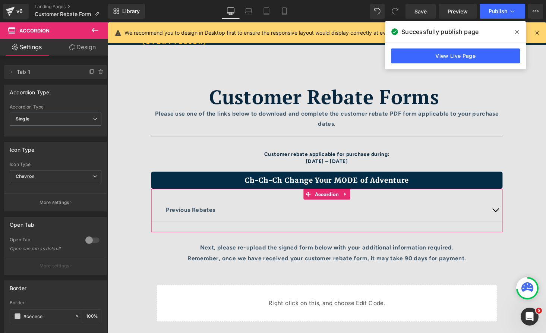
click at [78, 48] on link "Design" at bounding box center [83, 47] width 54 height 17
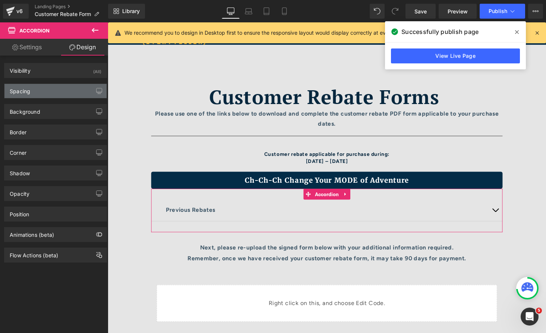
click at [54, 89] on div "Spacing" at bounding box center [55, 91] width 102 height 14
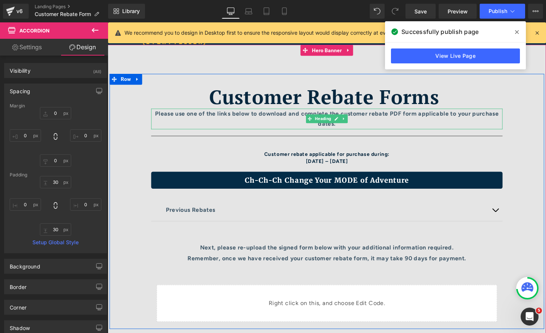
click at [217, 120] on div "Please use one of the links below to download and complete the customer rebate …" at bounding box center [333, 122] width 362 height 22
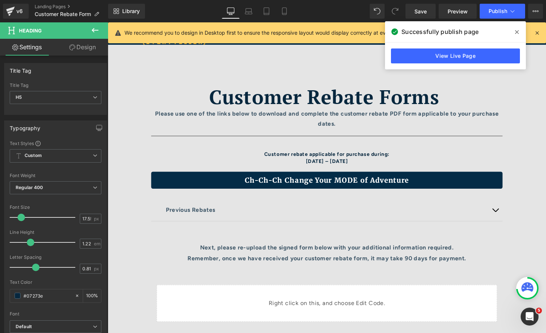
click at [75, 47] on link "Design" at bounding box center [83, 47] width 54 height 17
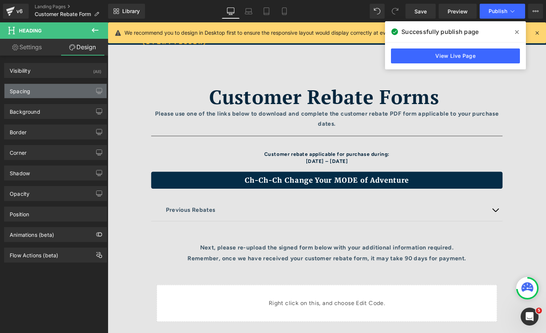
click at [60, 93] on div "Spacing" at bounding box center [55, 91] width 102 height 14
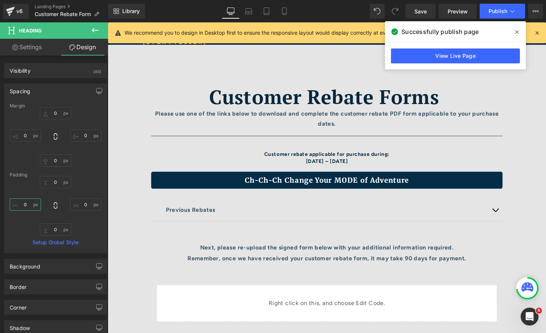
click at [26, 204] on input "0" at bounding box center [25, 204] width 31 height 12
type input "100"
click at [87, 204] on input "0" at bounding box center [85, 204] width 31 height 12
type input "100"
click at [251, 11] on icon at bounding box center [248, 10] width 7 height 7
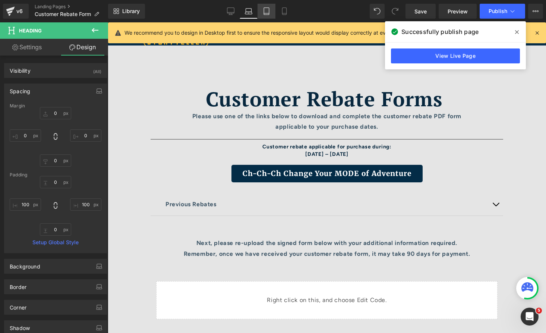
type input "0"
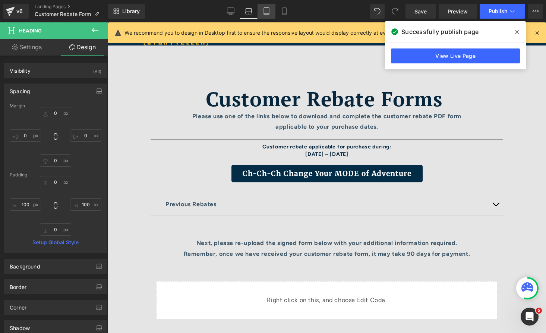
type input "100"
type input "0"
type input "100"
click at [268, 11] on icon at bounding box center [266, 10] width 7 height 7
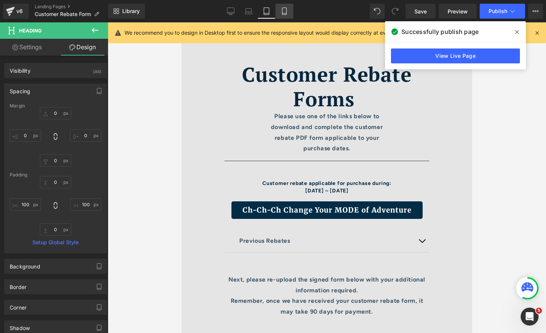
type input "0"
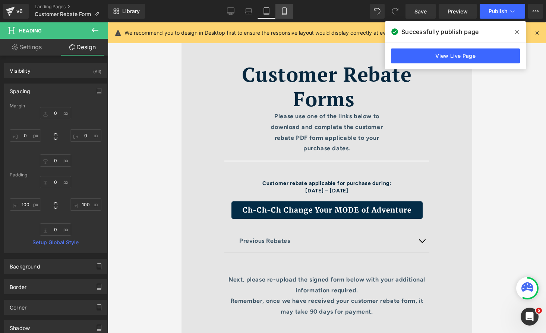
type input "100"
type input "0"
type input "100"
click at [280, 10] on link "Mobile" at bounding box center [285, 11] width 18 height 15
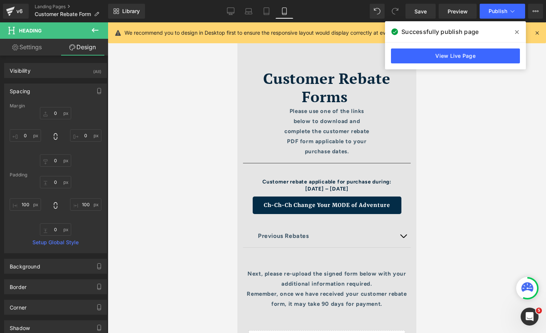
scroll to position [74, 0]
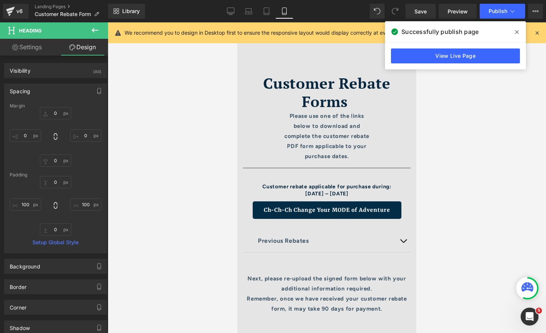
type input "0"
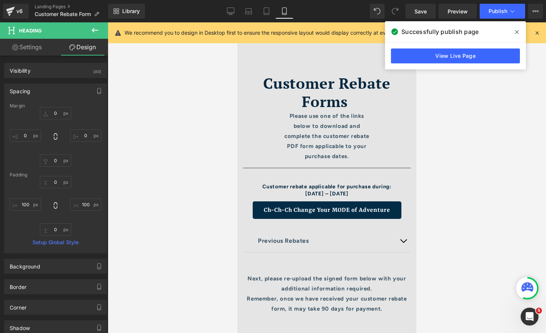
type input "100"
type input "0"
type input "100"
click at [251, 11] on icon at bounding box center [248, 10] width 7 height 7
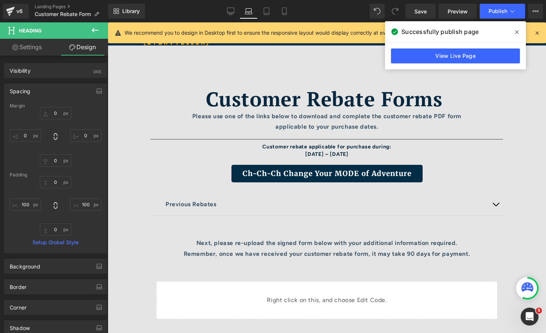
type input "0"
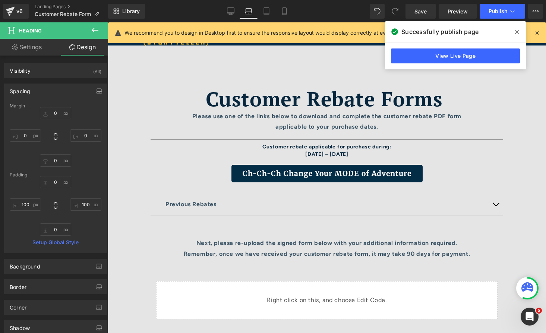
type input "100"
type input "0"
type input "100"
click at [261, 10] on link "Tablet" at bounding box center [267, 11] width 18 height 15
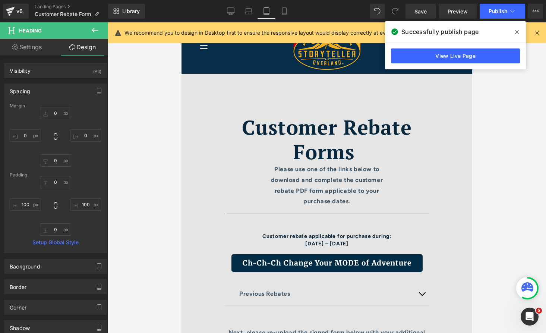
type input "0"
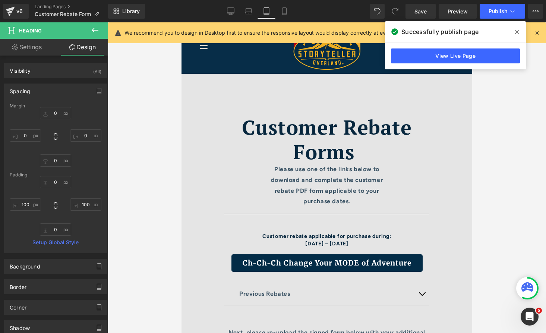
type input "100"
type input "0"
type input "100"
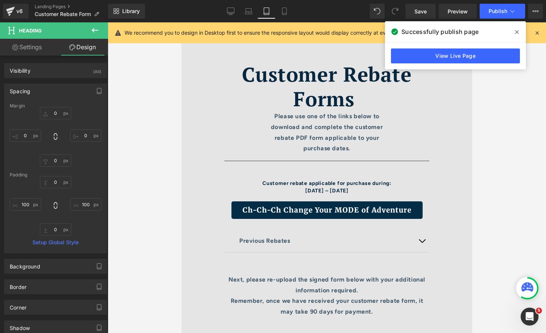
click at [286, 137] on b "Please use one of the links below to download and complete the customer rebate …" at bounding box center [327, 132] width 112 height 39
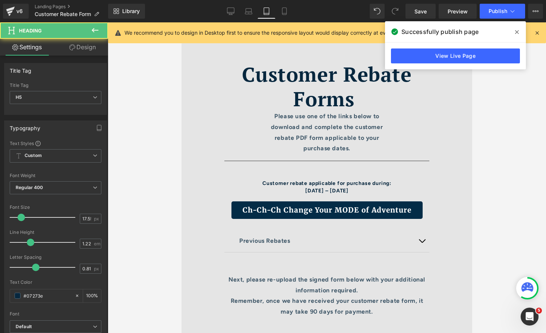
click at [80, 51] on link "Design" at bounding box center [83, 47] width 54 height 17
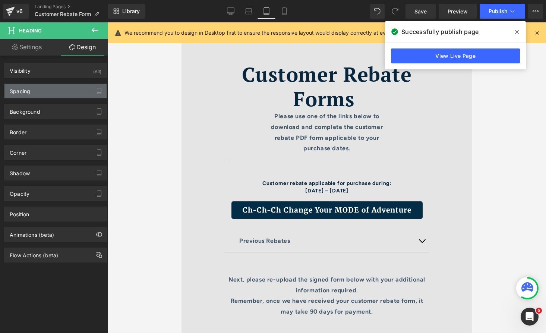
click at [49, 89] on div "Spacing" at bounding box center [55, 91] width 102 height 14
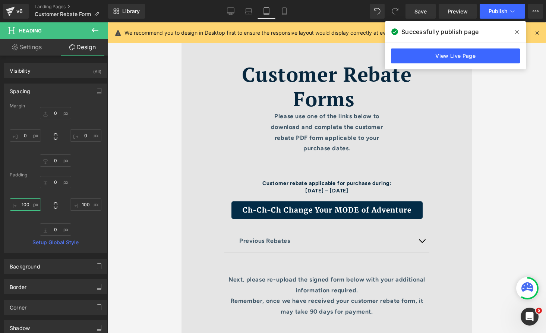
click at [27, 204] on input "100" at bounding box center [25, 204] width 31 height 12
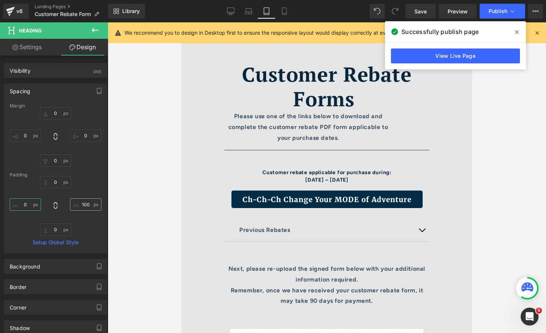
type input "0"
click at [85, 203] on input "100" at bounding box center [85, 204] width 31 height 12
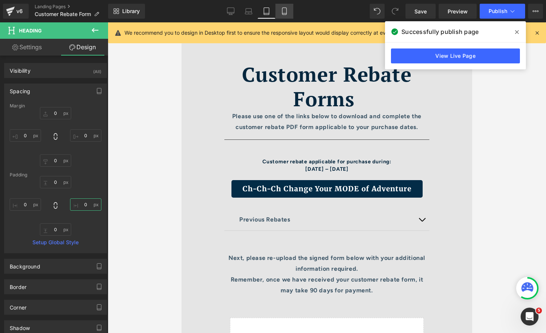
type input "0"
click at [282, 11] on icon at bounding box center [284, 10] width 7 height 7
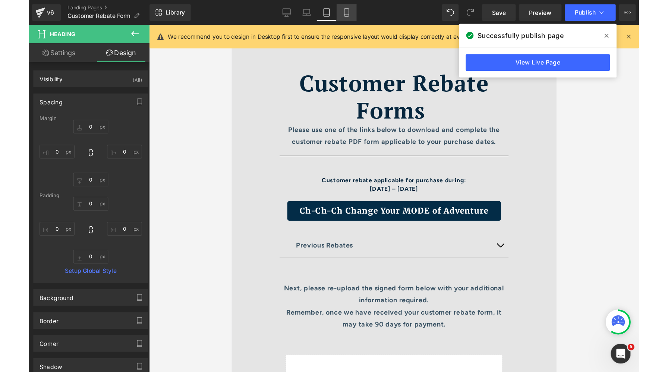
scroll to position [74, 0]
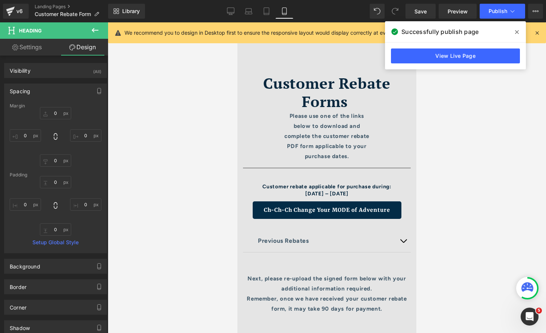
type input "0"
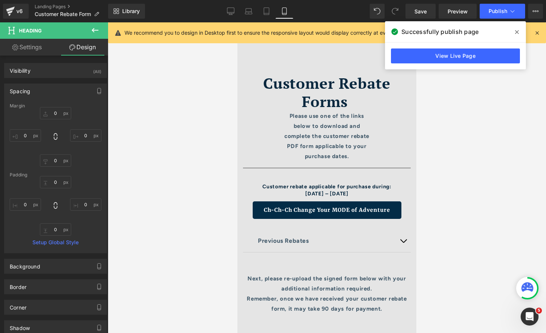
type input "100"
type input "0"
click at [22, 202] on input "100" at bounding box center [25, 204] width 31 height 12
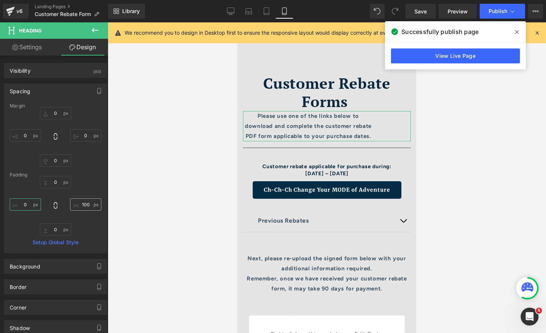
type input "0"
click at [84, 203] on input "100" at bounding box center [85, 204] width 31 height 12
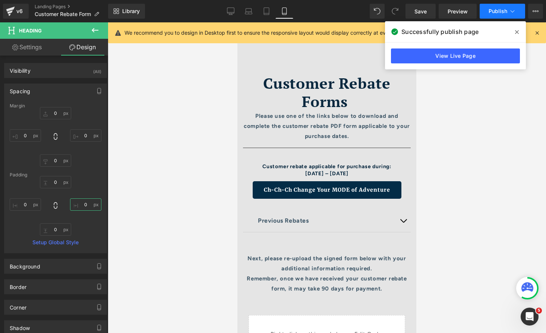
type input "0"
click at [494, 12] on span "Publish" at bounding box center [498, 11] width 19 height 6
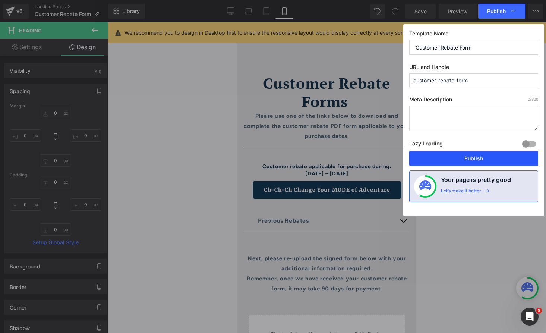
click at [446, 161] on button "Publish" at bounding box center [473, 158] width 129 height 15
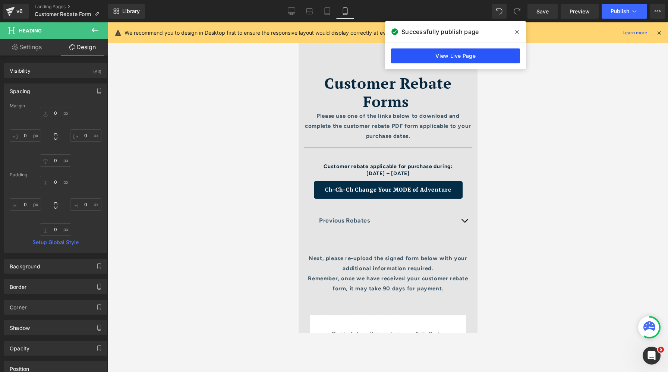
click at [460, 53] on link "View Live Page" at bounding box center [455, 55] width 129 height 15
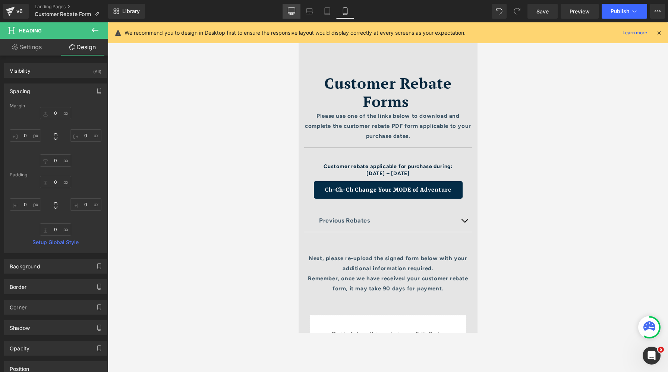
click at [289, 10] on icon at bounding box center [291, 10] width 7 height 7
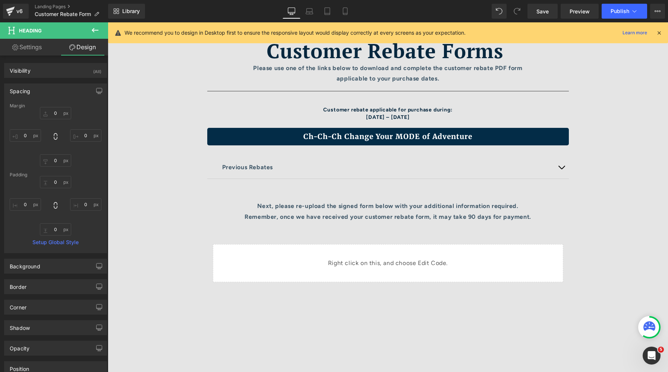
type input "0"
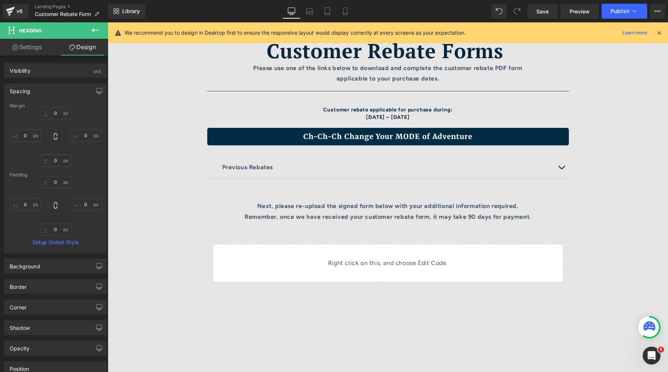
type input "100"
type input "0"
type input "100"
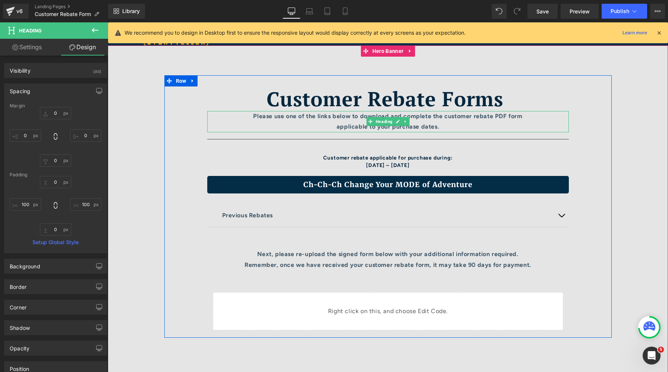
click at [340, 121] on div "Please use one of the links below to download and complete the customer rebate …" at bounding box center [388, 122] width 287 height 22
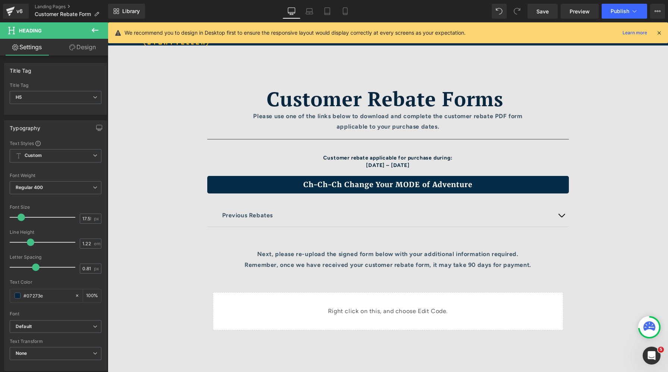
click at [73, 49] on icon at bounding box center [72, 47] width 6 height 6
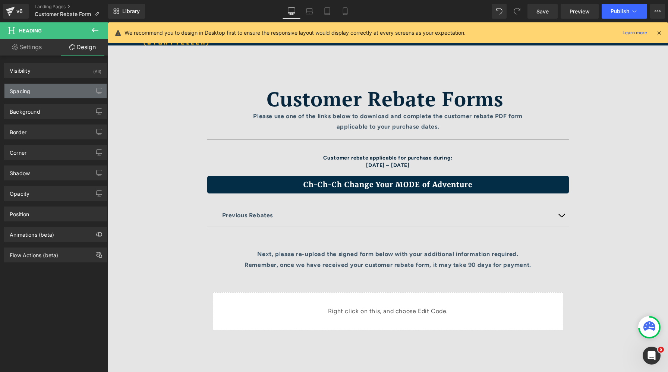
click at [37, 93] on div "Spacing" at bounding box center [55, 91] width 102 height 14
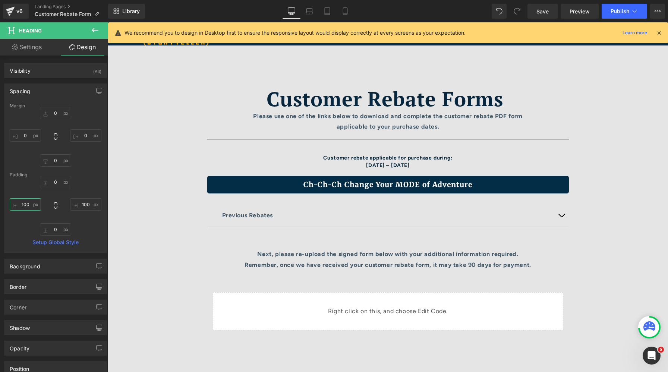
click at [28, 202] on input "100" at bounding box center [25, 204] width 31 height 12
type input "200"
click at [84, 205] on input "100" at bounding box center [85, 204] width 31 height 12
type input "200"
click at [306, 11] on icon at bounding box center [309, 10] width 7 height 7
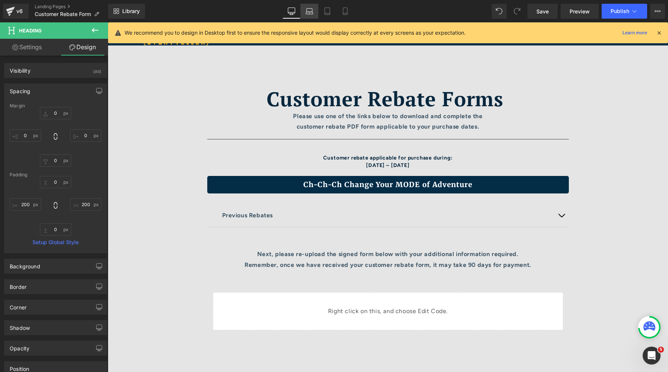
type input "0"
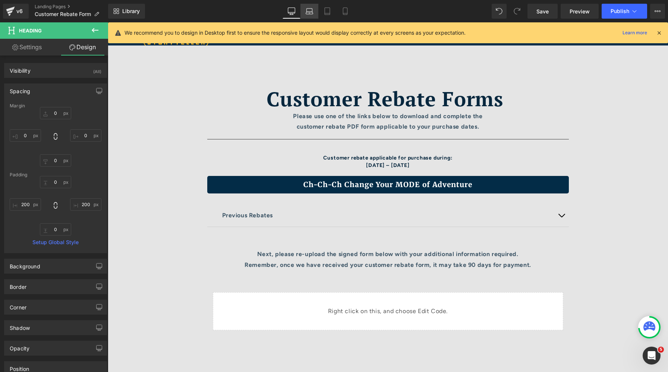
type input "100"
type input "0"
type input "100"
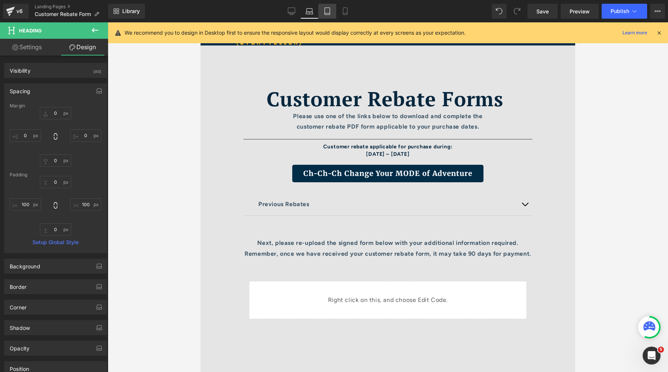
click at [330, 12] on icon at bounding box center [327, 11] width 5 height 7
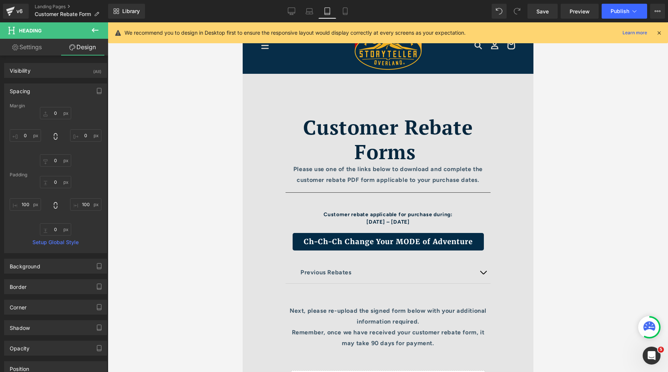
type input "0"
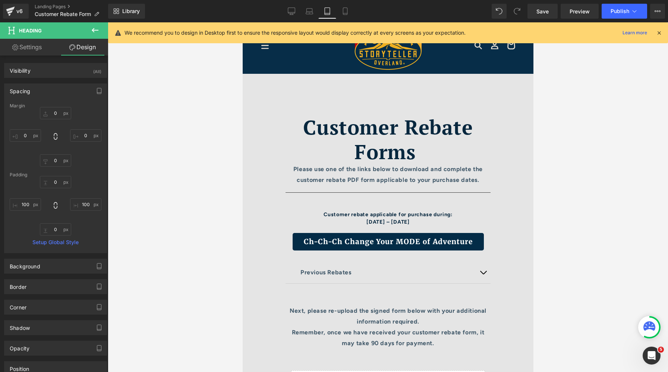
type input "0"
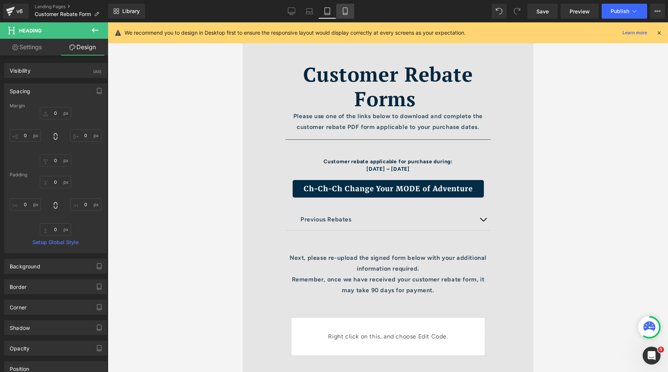
click at [345, 12] on icon at bounding box center [345, 10] width 7 height 7
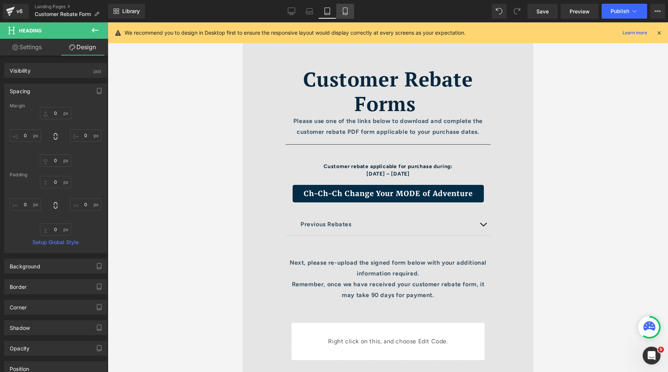
type input "0"
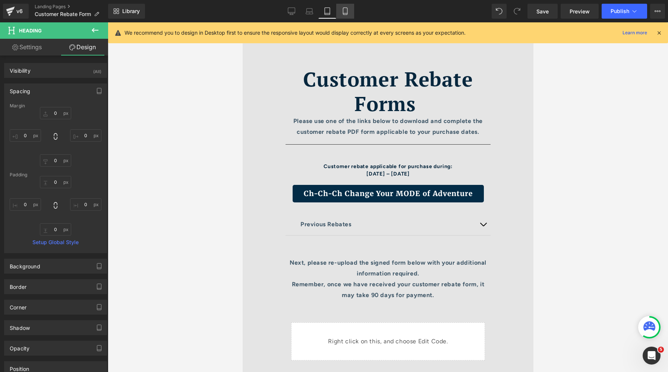
type input "0"
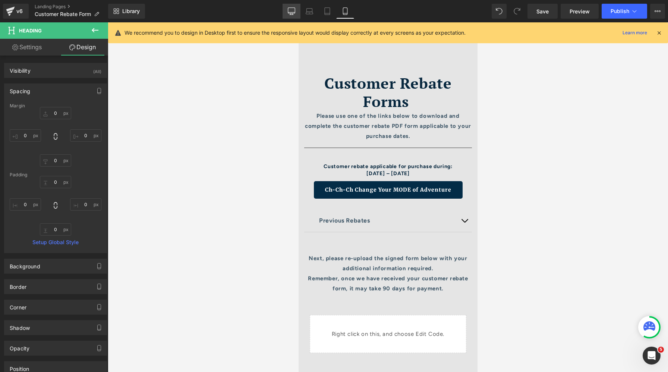
click at [288, 9] on icon at bounding box center [291, 11] width 7 height 6
type input "0"
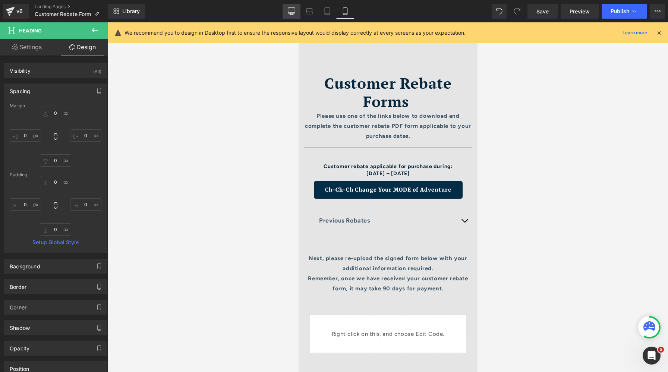
type input "0"
type input "200"
type input "0"
type input "200"
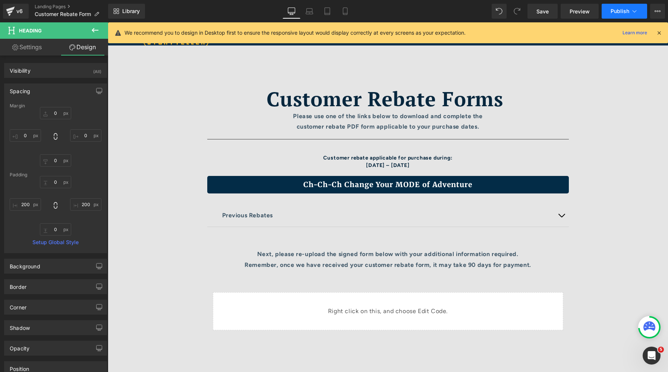
click at [546, 10] on span "Publish" at bounding box center [620, 11] width 19 height 6
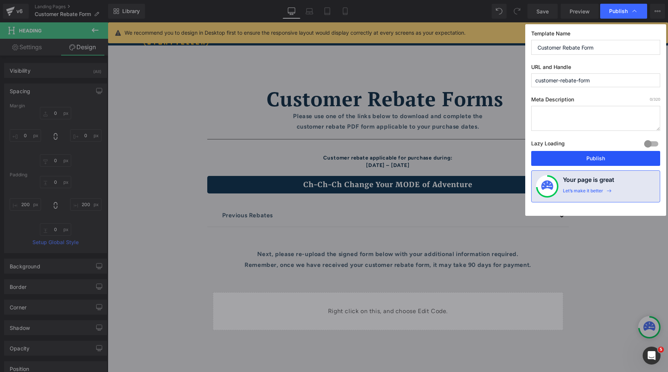
click at [546, 156] on button "Publish" at bounding box center [595, 158] width 129 height 15
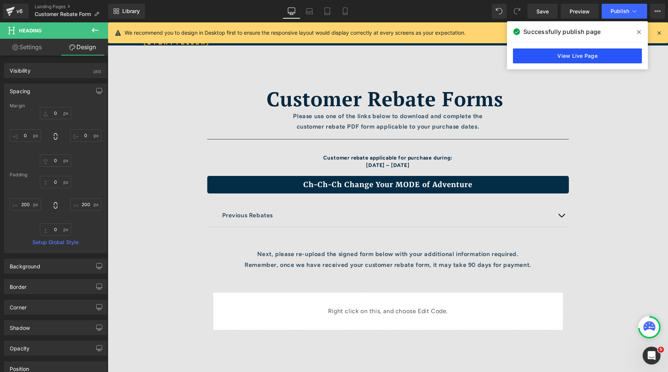
click at [546, 57] on link "View Live Page" at bounding box center [577, 55] width 129 height 15
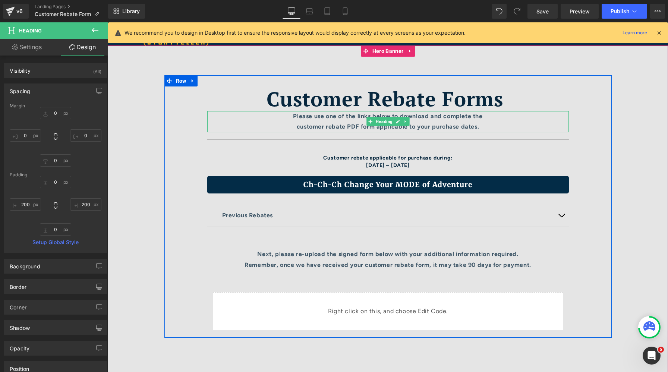
click at [379, 120] on span "Heading" at bounding box center [384, 121] width 20 height 9
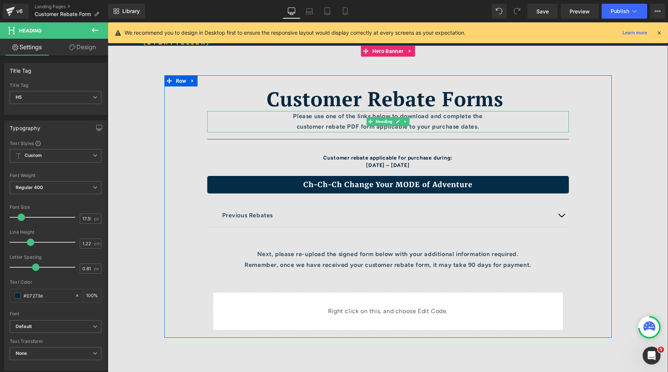
click at [257, 126] on div "Please use one of the links below to download and complete the customer rebate …" at bounding box center [388, 122] width 362 height 22
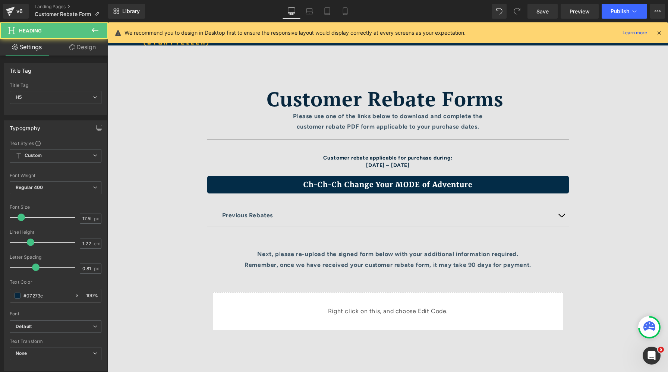
click at [80, 45] on link "Design" at bounding box center [83, 47] width 54 height 17
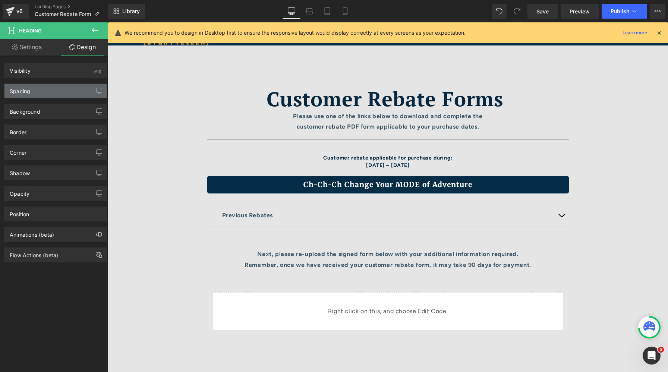
click at [65, 87] on div "Spacing" at bounding box center [55, 91] width 102 height 14
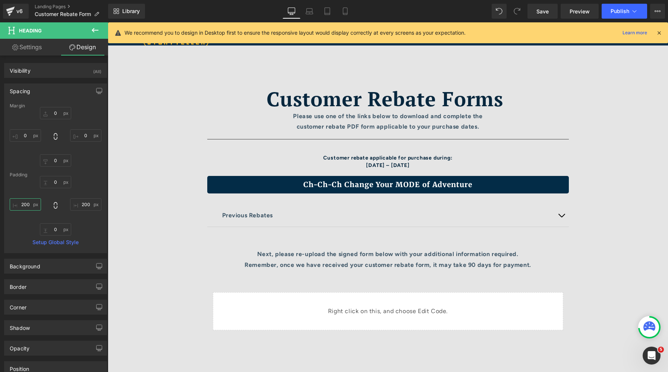
click at [24, 204] on input "200" at bounding box center [25, 204] width 31 height 12
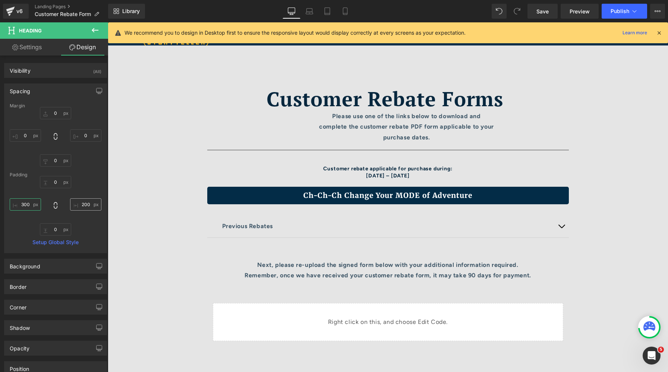
type input "300"
click at [80, 207] on input "200" at bounding box center [85, 204] width 31 height 12
type input "300"
click at [304, 9] on link "Laptop" at bounding box center [310, 11] width 18 height 15
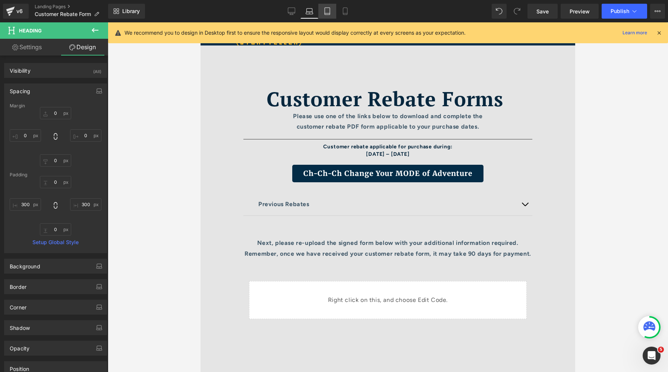
type input "0"
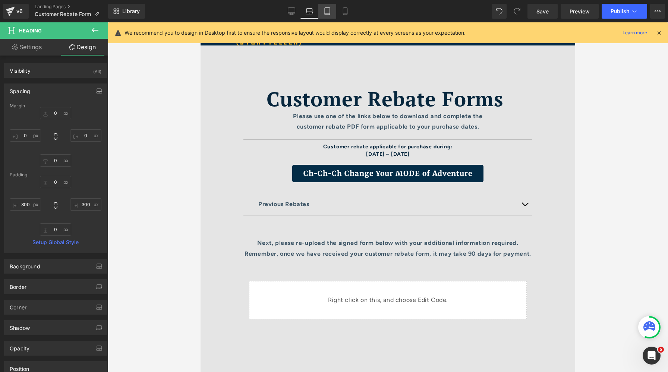
type input "100"
type input "0"
type input "100"
click at [324, 13] on icon at bounding box center [327, 10] width 7 height 7
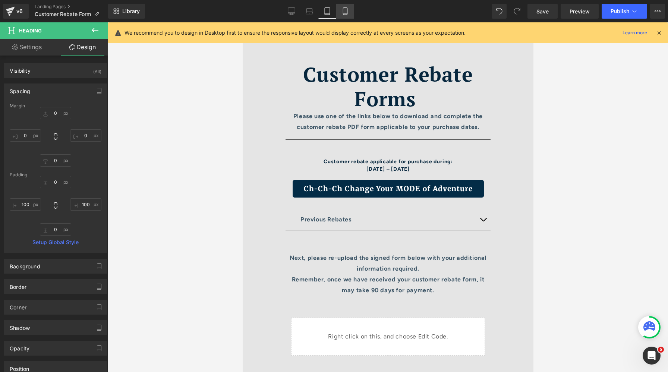
type input "0"
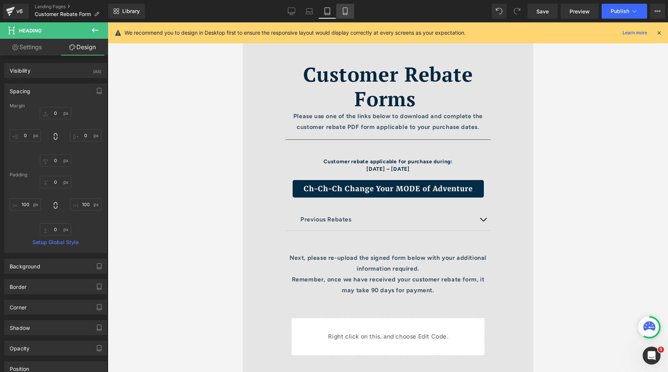
type input "0"
click at [344, 13] on icon at bounding box center [345, 13] width 4 height 0
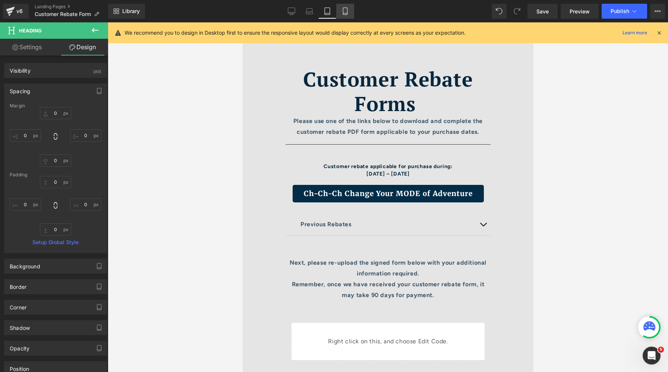
type input "0"
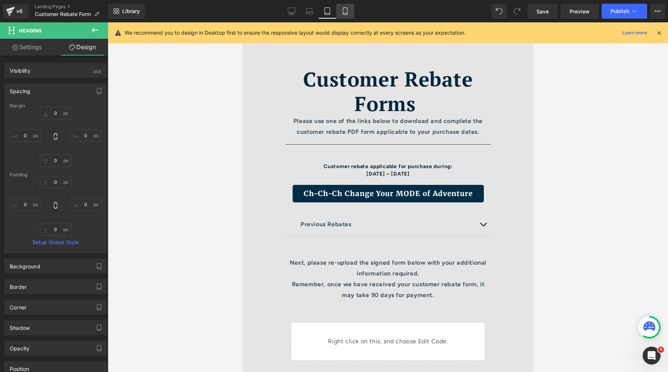
type input "0"
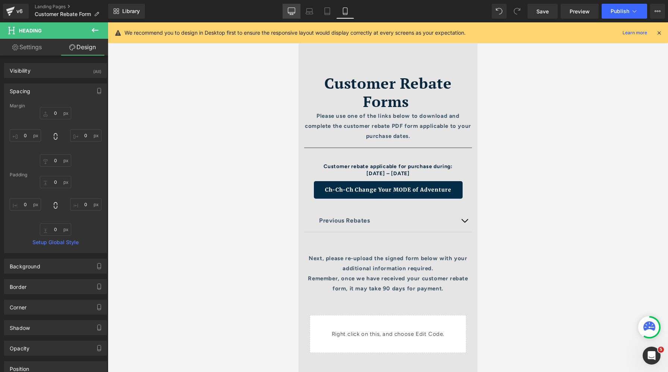
click at [293, 10] on icon at bounding box center [291, 10] width 7 height 7
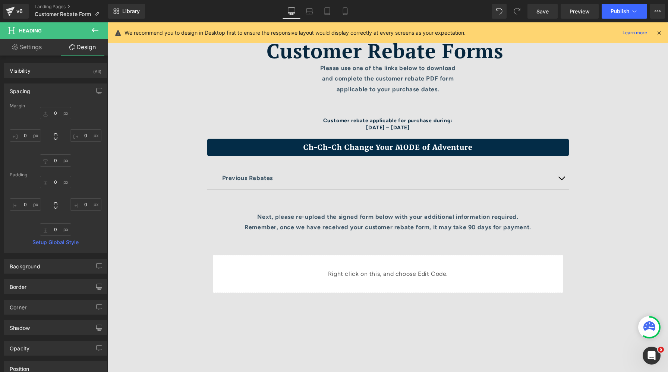
type input "0"
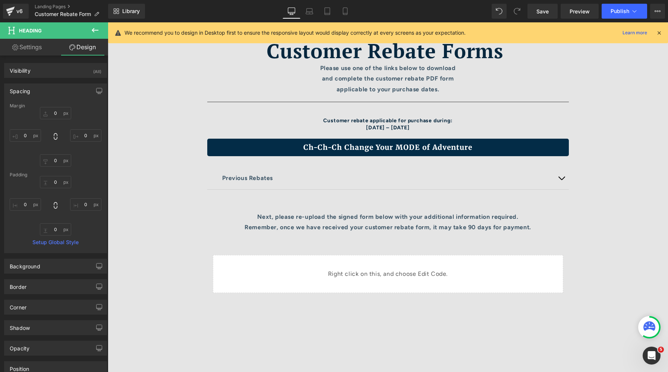
type input "300"
type input "0"
type input "300"
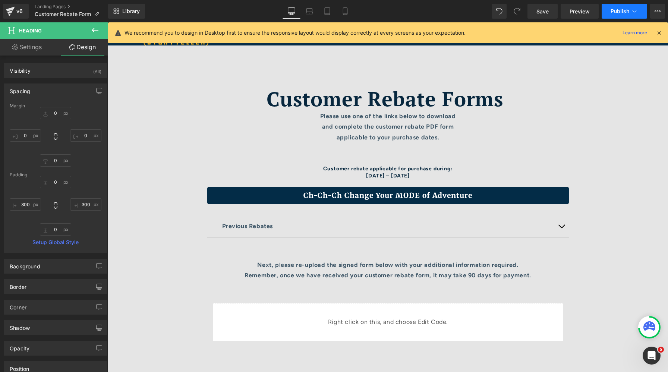
click at [546, 11] on span "Publish" at bounding box center [620, 11] width 19 height 6
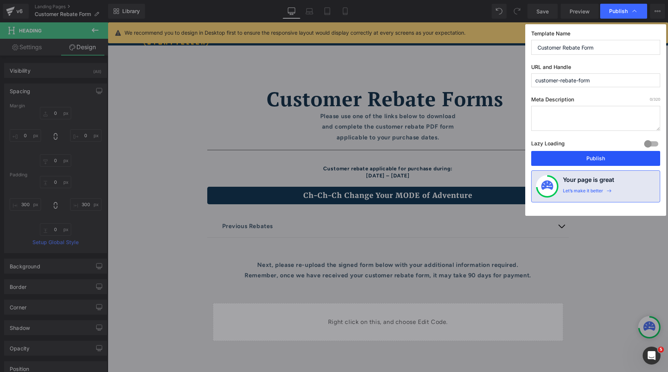
click at [546, 157] on button "Publish" at bounding box center [595, 158] width 129 height 15
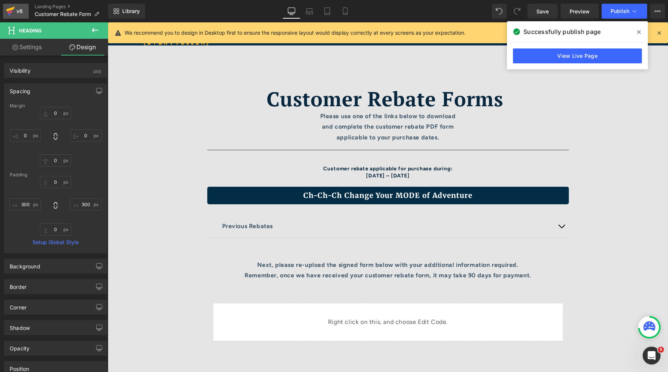
click at [9, 16] on icon at bounding box center [10, 11] width 9 height 19
